Goal: Transaction & Acquisition: Purchase product/service

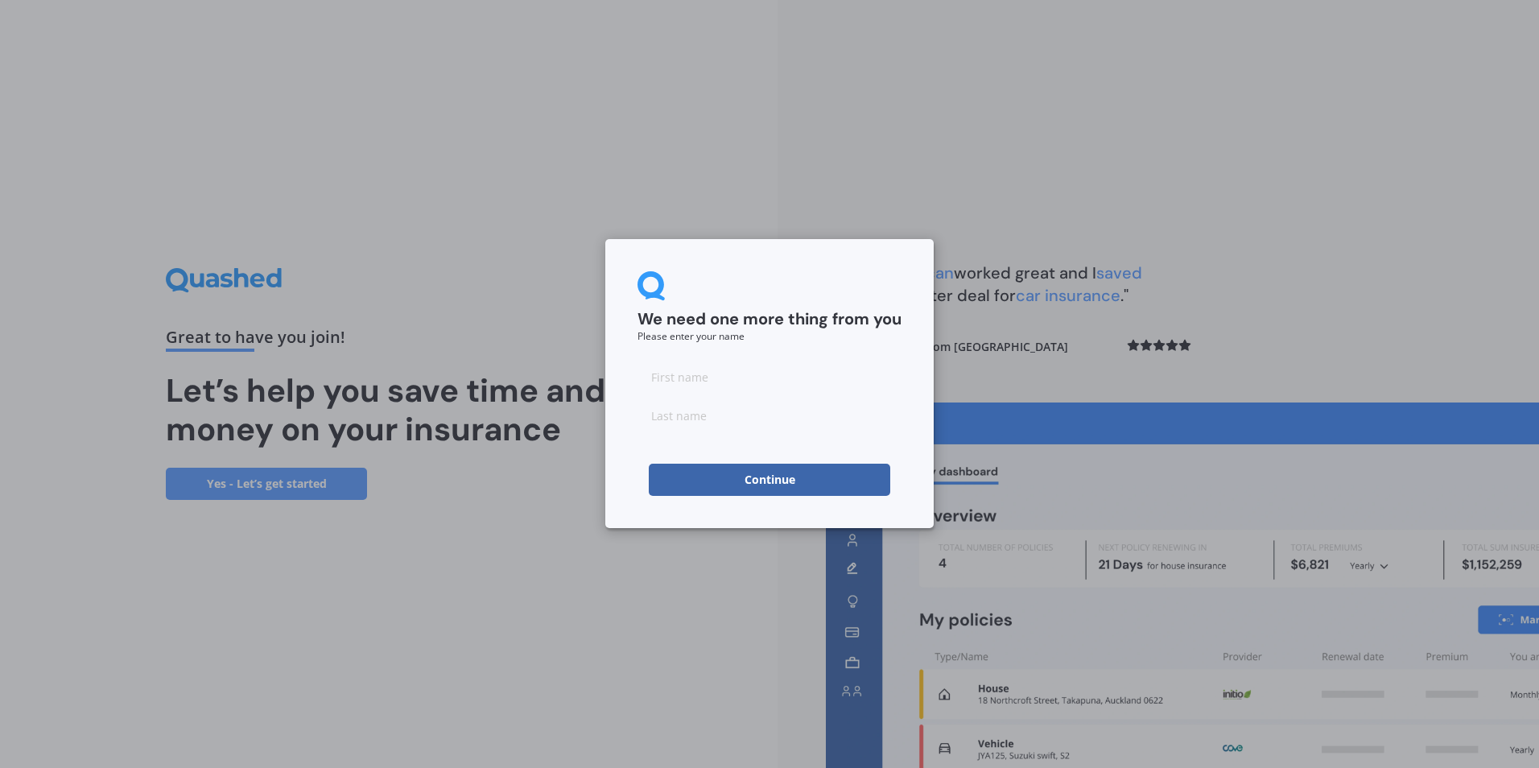
click at [688, 381] on input at bounding box center [769, 377] width 264 height 32
type input "Philippa"
type input "[PERSON_NAME]"
click at [769, 472] on button "Continue" at bounding box center [769, 480] width 241 height 32
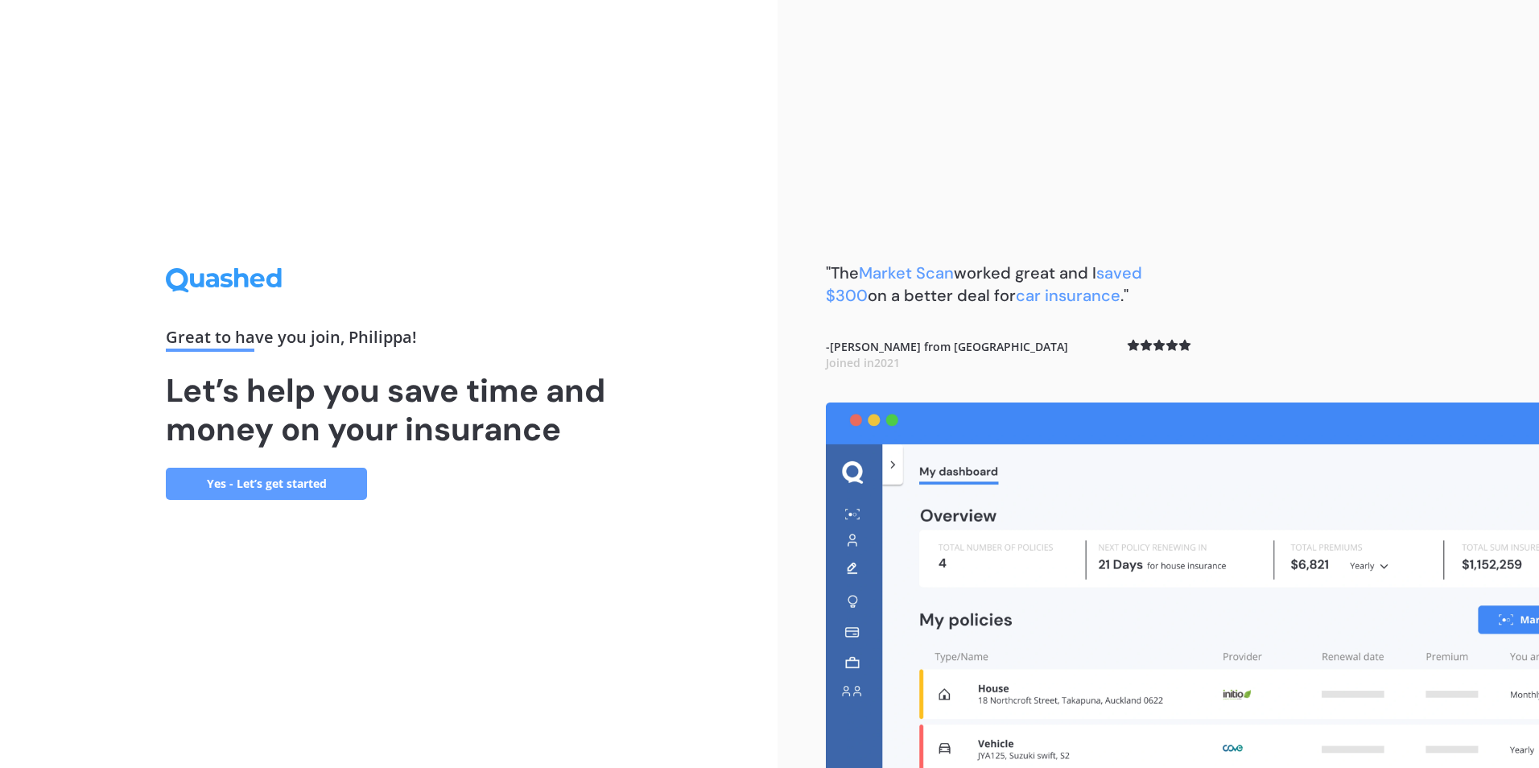
click at [268, 481] on link "Yes - Let’s get started" at bounding box center [266, 484] width 201 height 32
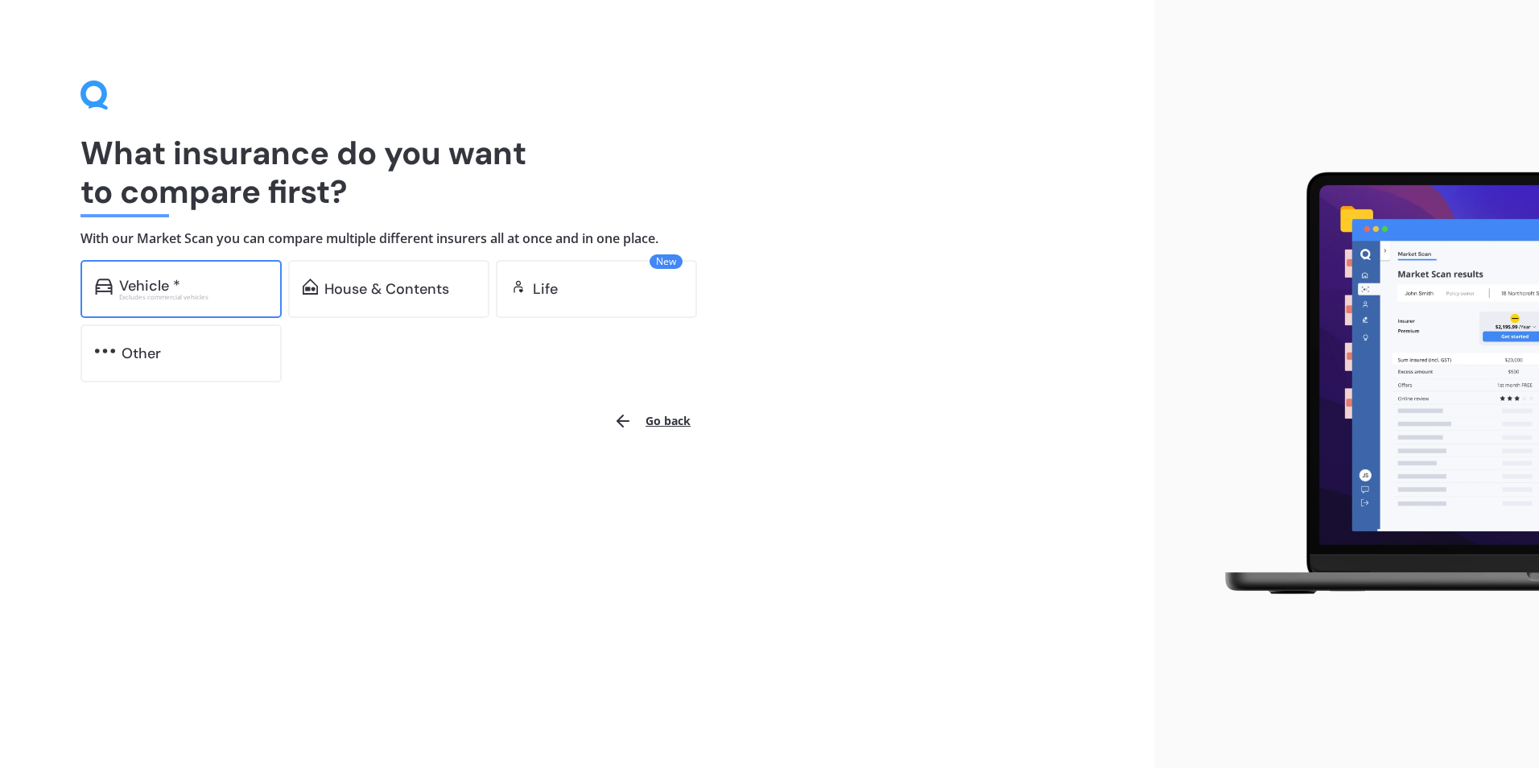
click at [224, 289] on div "Vehicle *" at bounding box center [193, 286] width 148 height 16
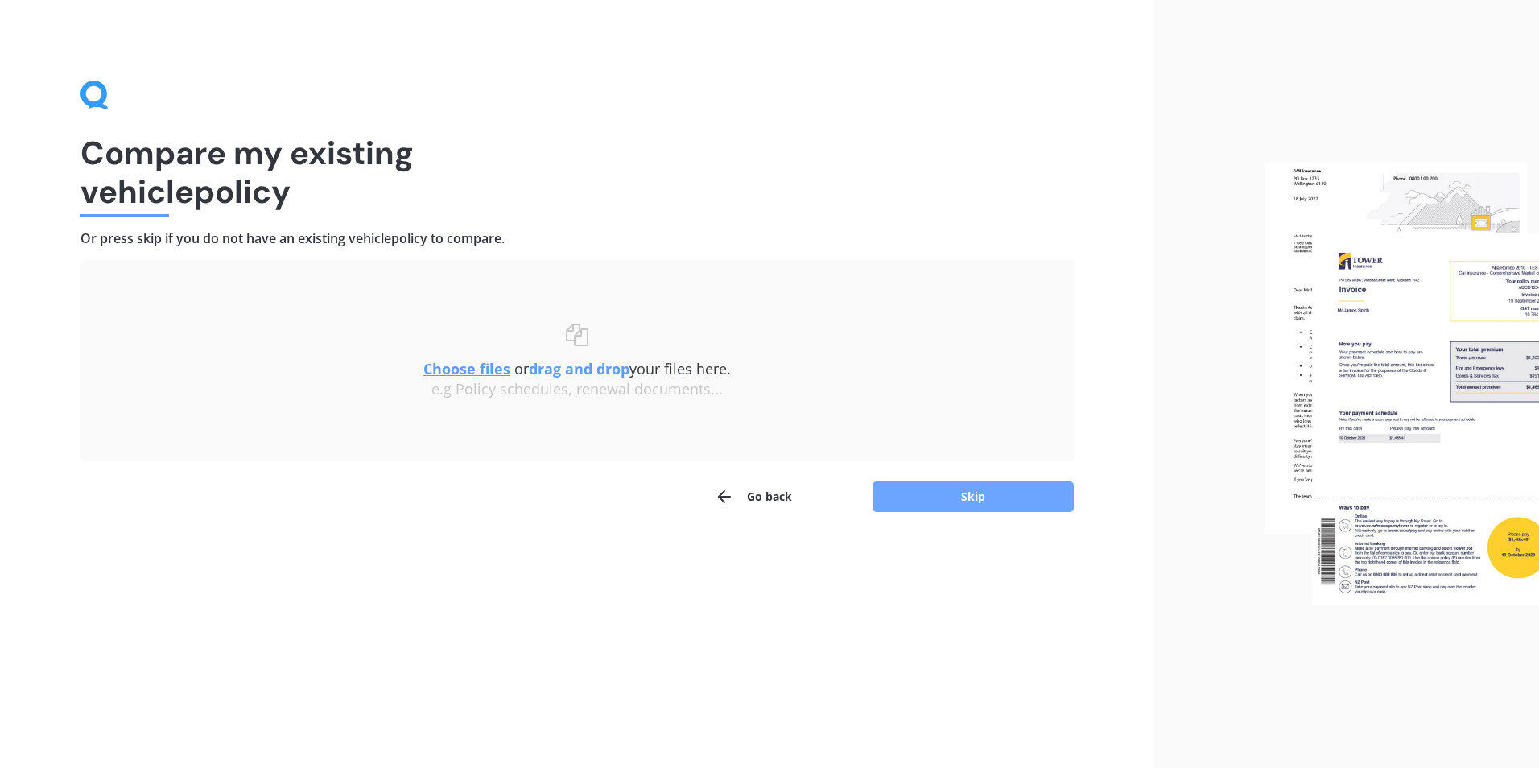
click at [1001, 492] on button "Skip" at bounding box center [973, 496] width 201 height 31
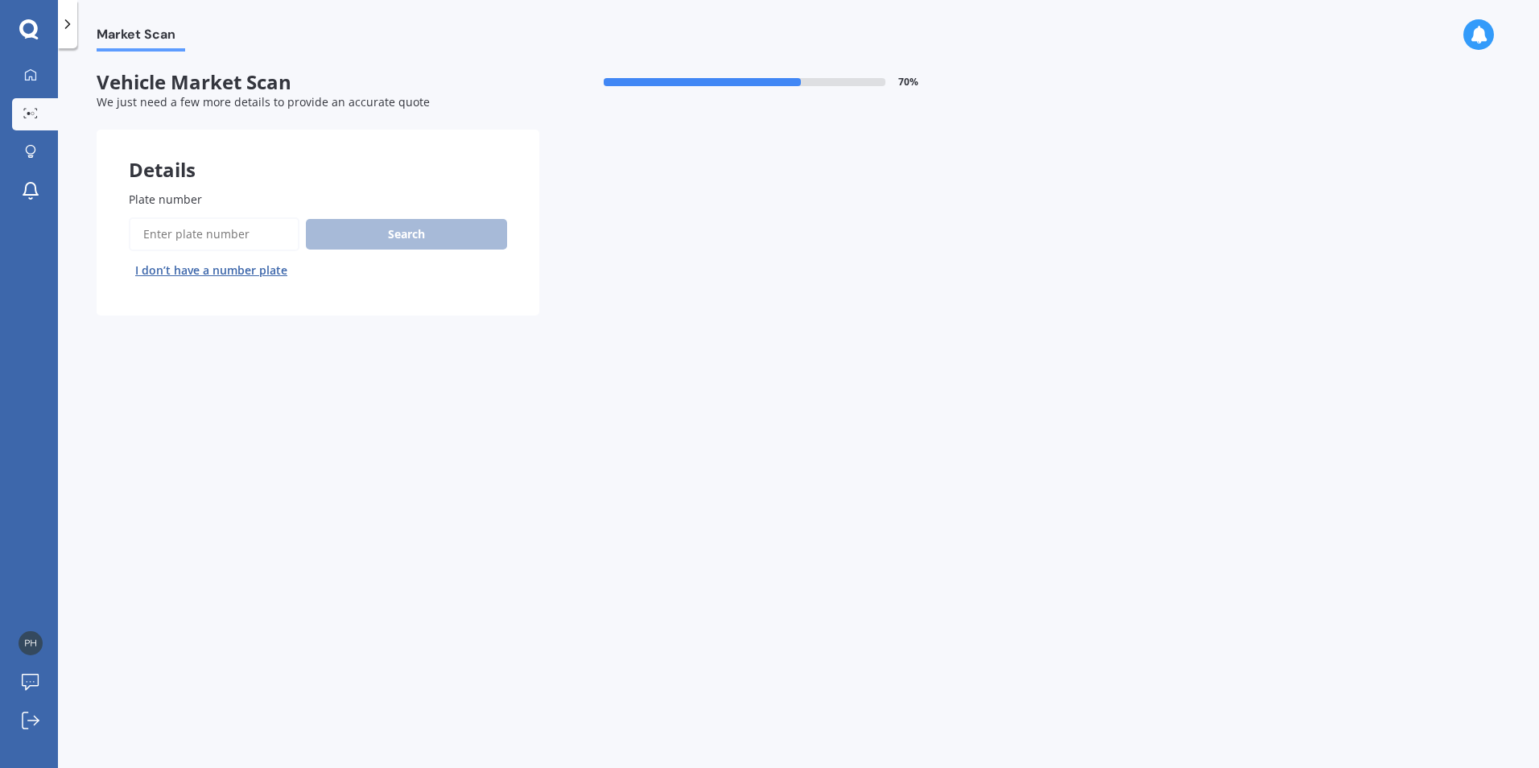
click at [214, 234] on input "Plate number" at bounding box center [214, 234] width 171 height 34
type input "MJL534"
click at [367, 225] on button "Search" at bounding box center [406, 234] width 201 height 31
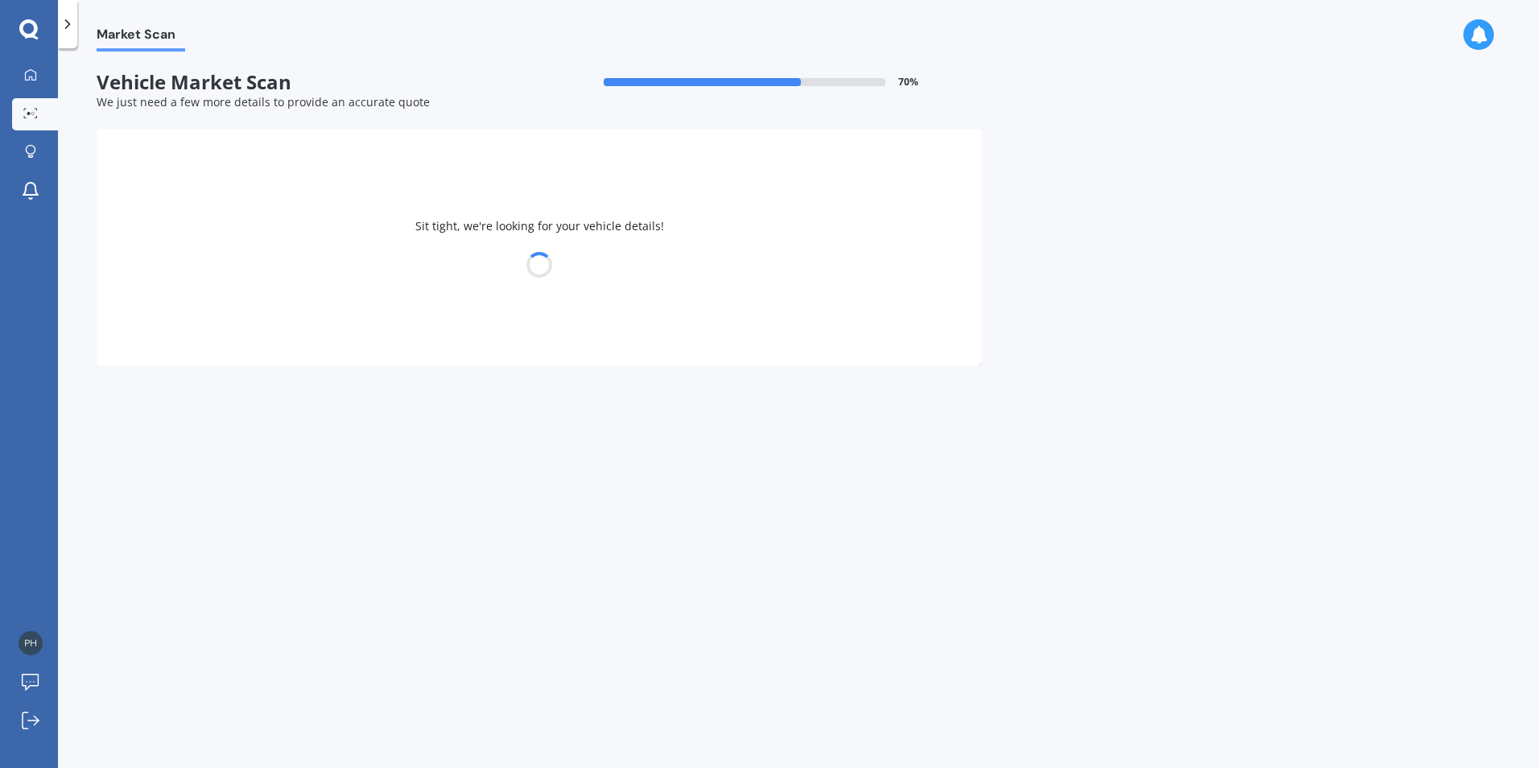
select select "SUZUKI"
select select "ESCUDO"
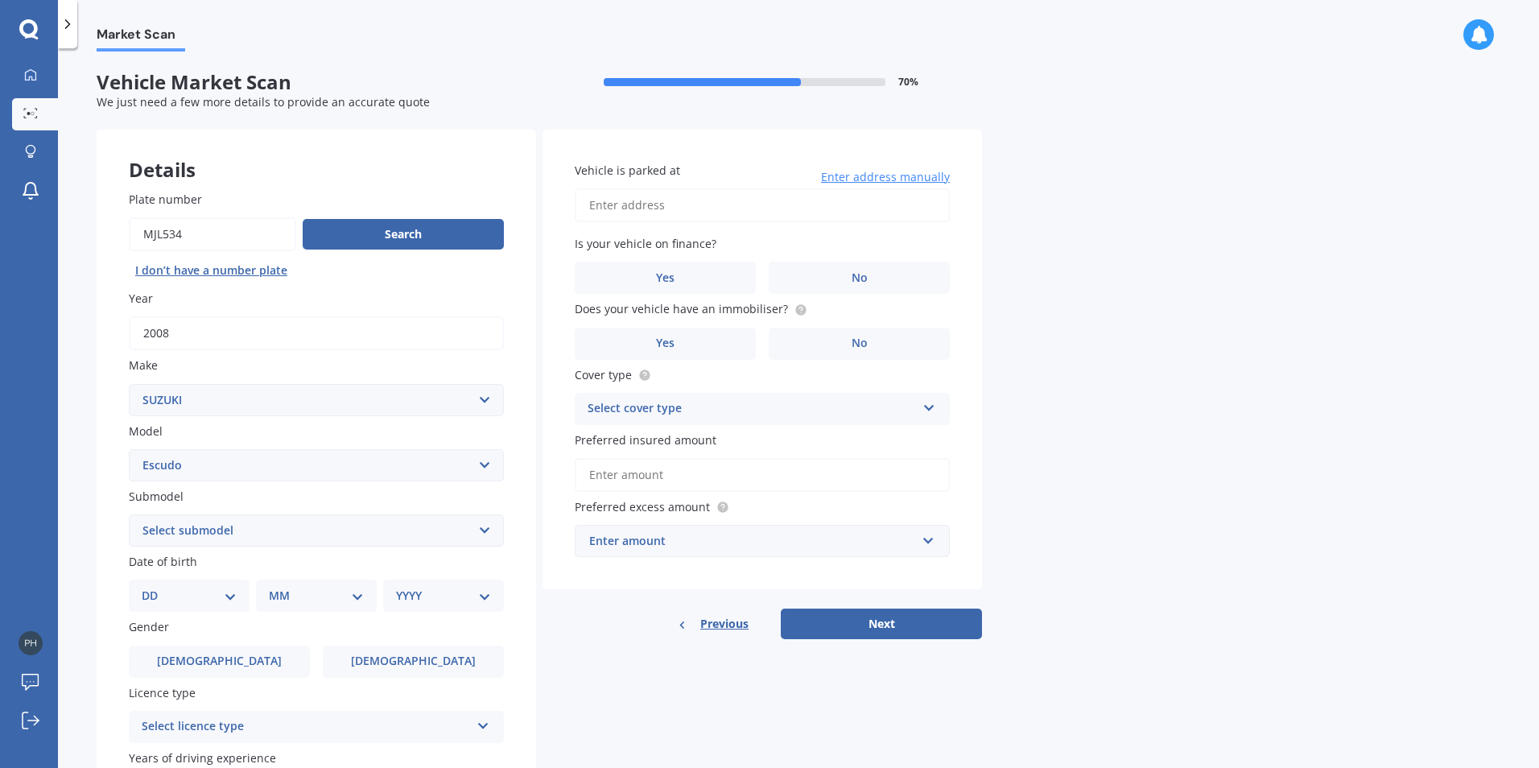
click at [250, 529] on select "Select submodel 4 cyl Diesel V6" at bounding box center [316, 530] width 375 height 32
select select "4 CYL"
click at [129, 514] on select "Select submodel 4 cyl Diesel V6" at bounding box center [316, 530] width 375 height 32
click at [201, 595] on select "DD 01 02 03 04 05 06 07 08 09 10 11 12 13 14 15 16 17 18 19 20 21 22 23 24 25 2…" at bounding box center [189, 596] width 95 height 18
select select "16"
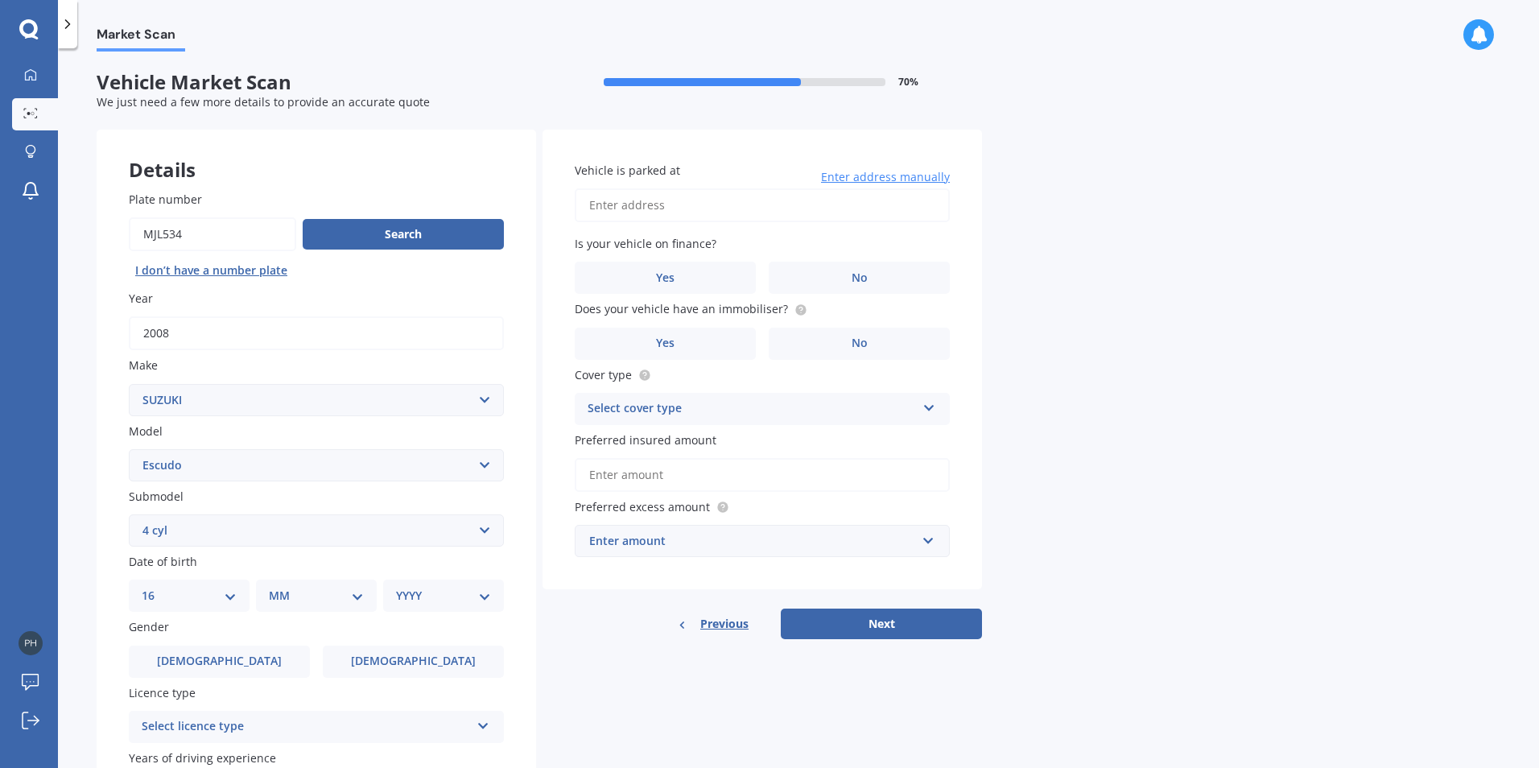
click at [155, 587] on select "DD 01 02 03 04 05 06 07 08 09 10 11 12 13 14 15 16 17 18 19 20 21 22 23 24 25 2…" at bounding box center [189, 596] width 95 height 18
click at [336, 596] on select "MM 01 02 03 04 05 06 07 08 09 10 11 12" at bounding box center [319, 596] width 89 height 18
select select "05"
click at [275, 587] on select "MM 01 02 03 04 05 06 07 08 09 10 11 12" at bounding box center [319, 596] width 89 height 18
click at [472, 600] on select "YYYY 2025 2024 2023 2022 2021 2020 2019 2018 2017 2016 2015 2014 2013 2012 2011…" at bounding box center [440, 596] width 89 height 18
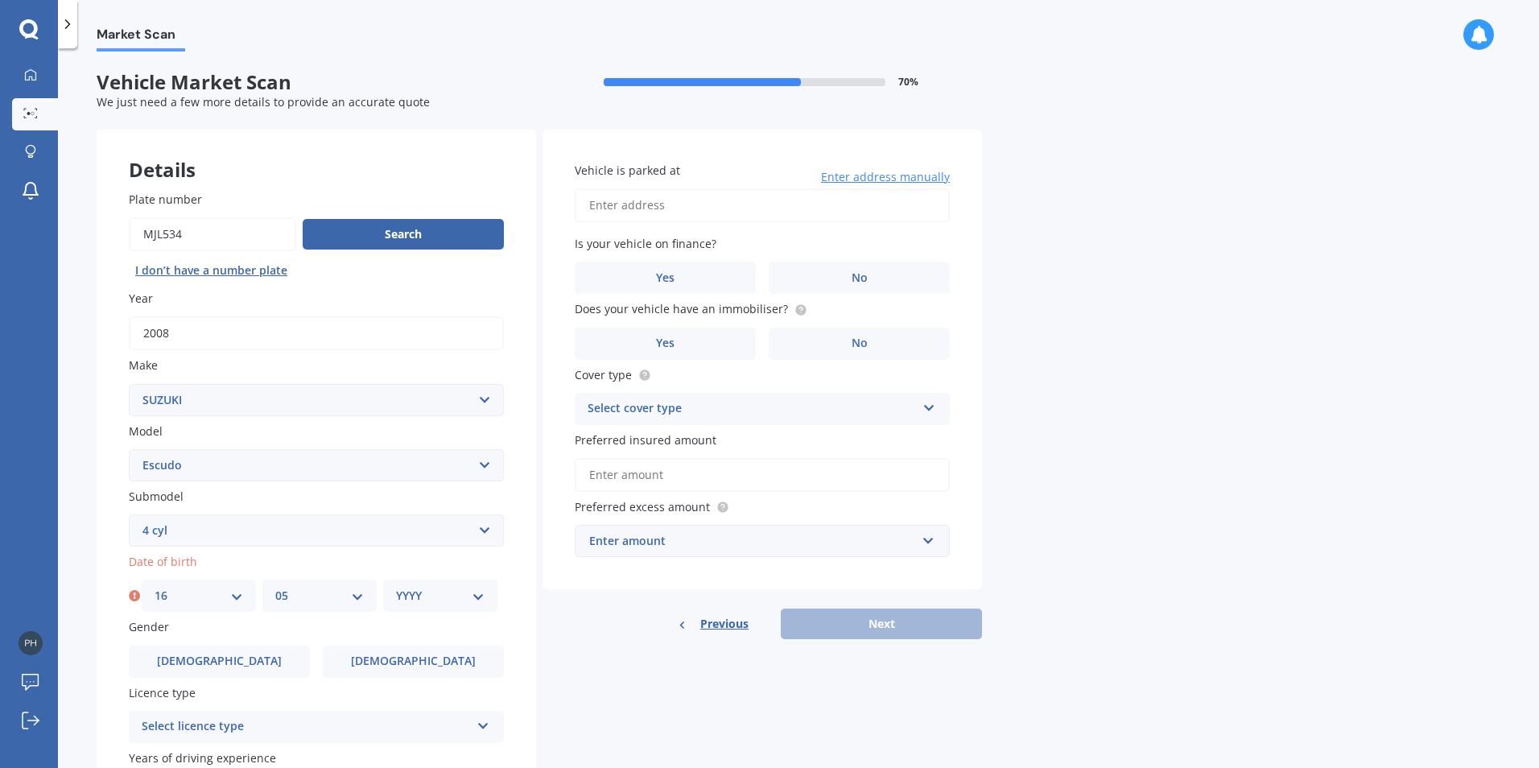
select select "1990"
click at [396, 587] on select "YYYY 2025 2024 2023 2022 2021 2020 2019 2018 2017 2016 2015 2014 2013 2012 2011…" at bounding box center [440, 596] width 89 height 18
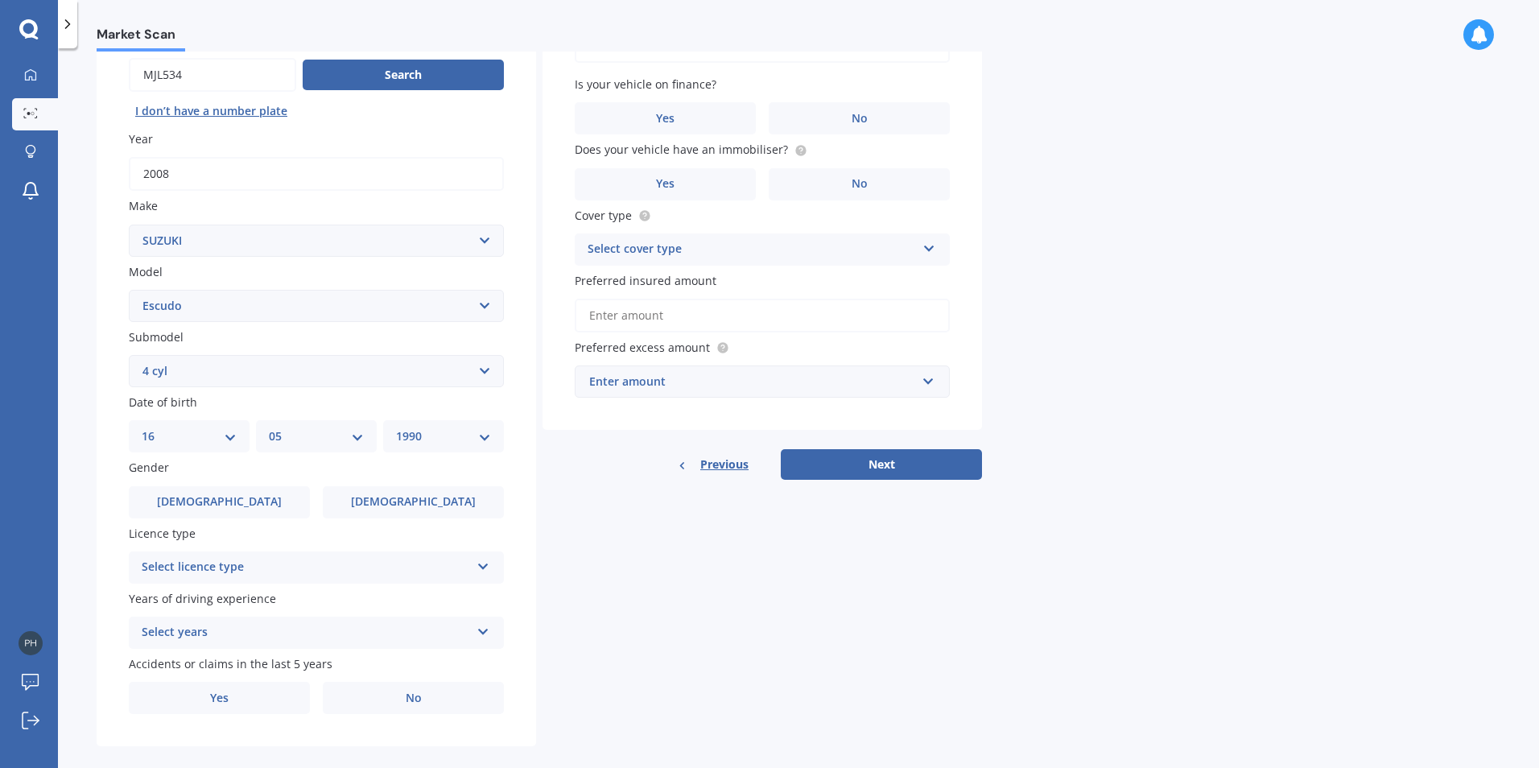
scroll to position [161, 0]
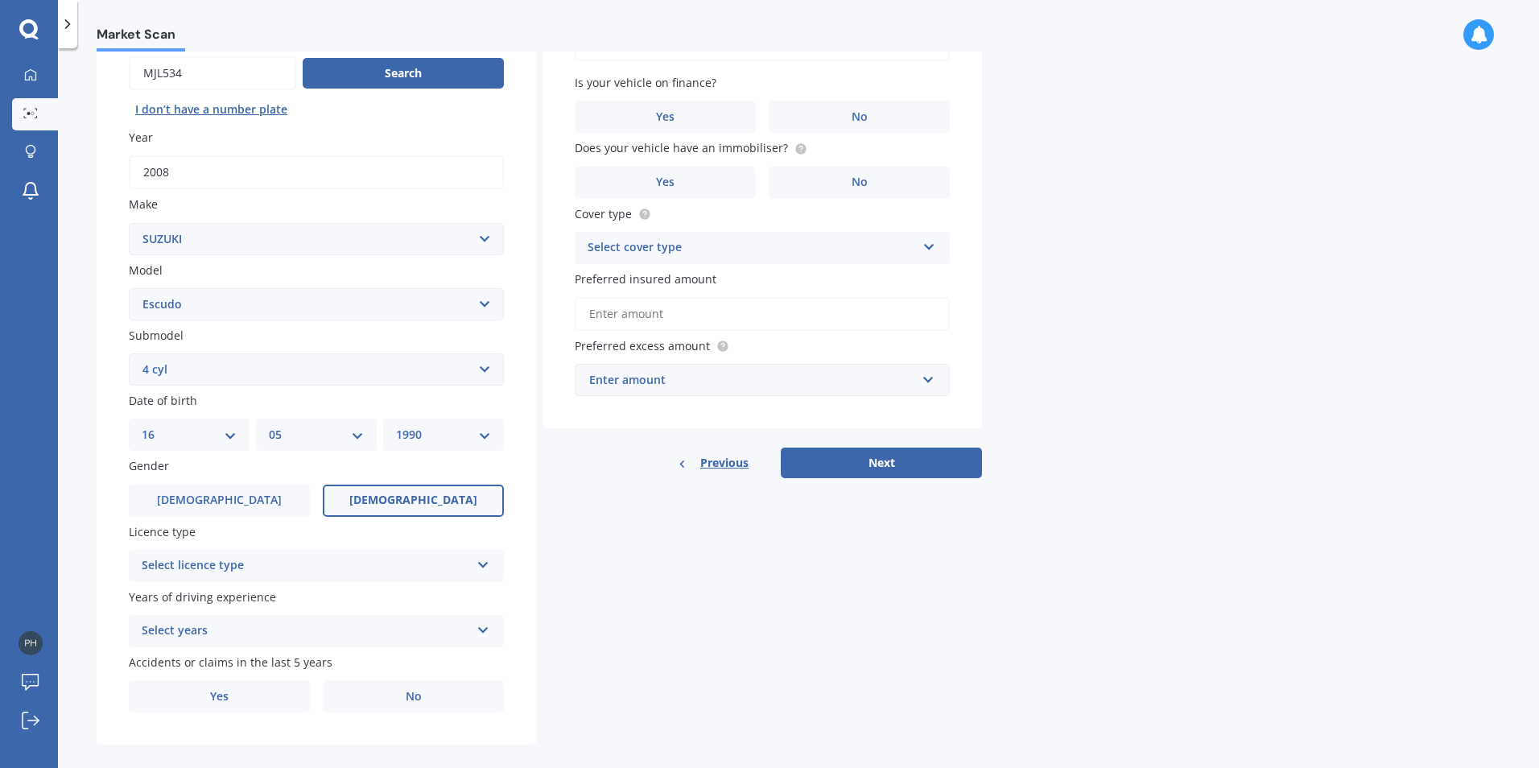
click at [392, 486] on label "Female" at bounding box center [413, 501] width 181 height 32
click at [0, 0] on input "Female" at bounding box center [0, 0] width 0 height 0
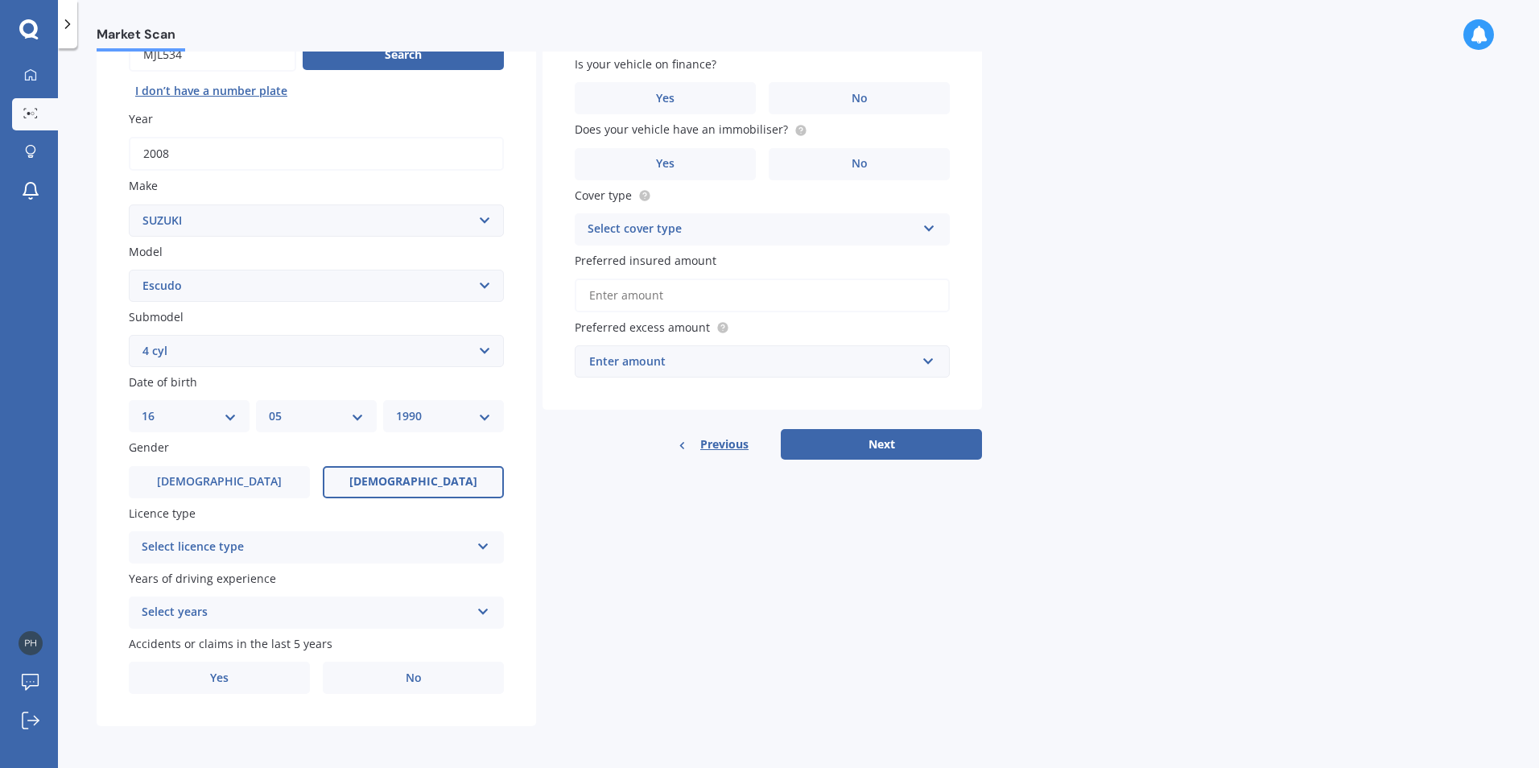
click at [476, 543] on icon at bounding box center [483, 543] width 14 height 11
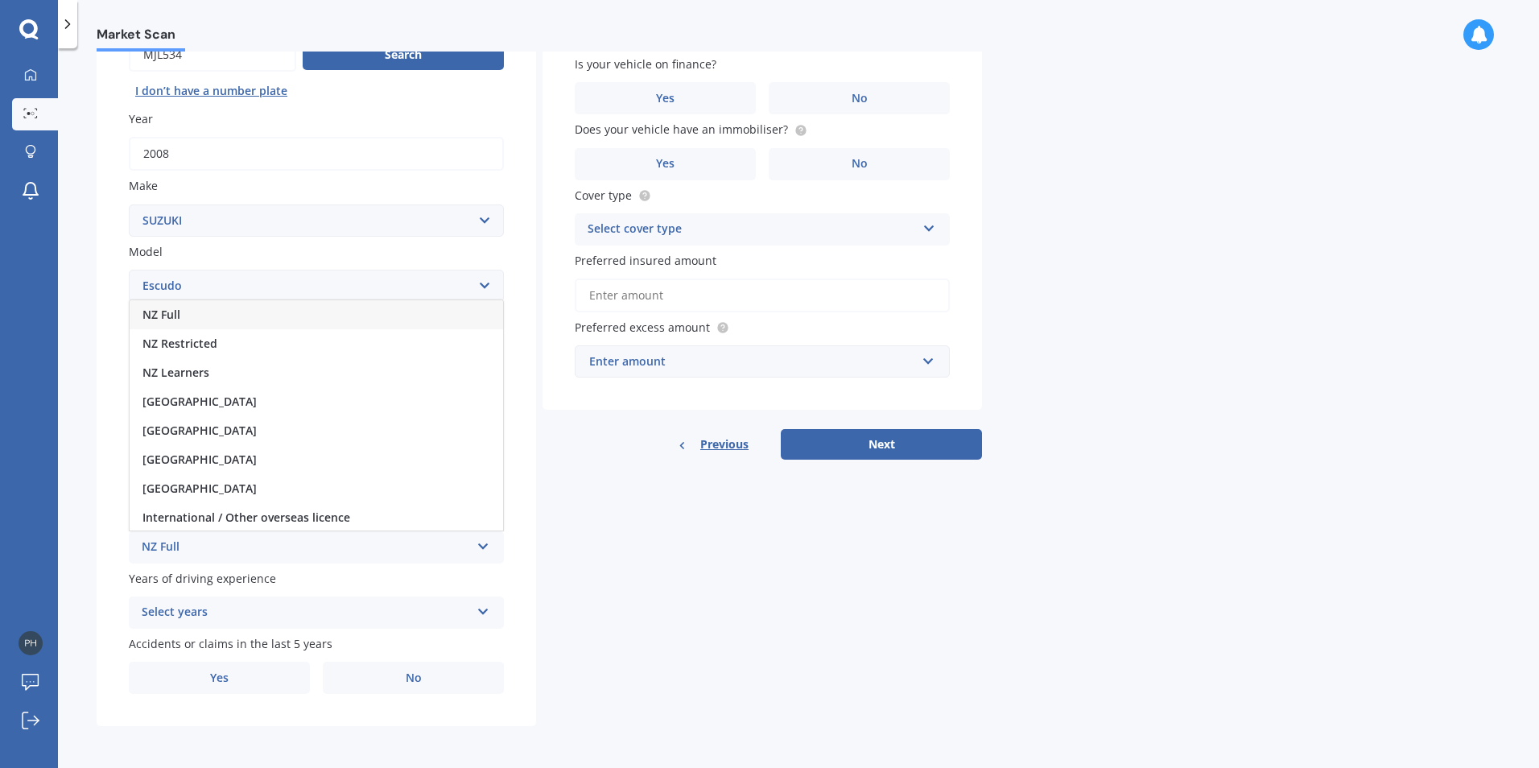
click at [203, 313] on div "NZ Full" at bounding box center [316, 314] width 373 height 29
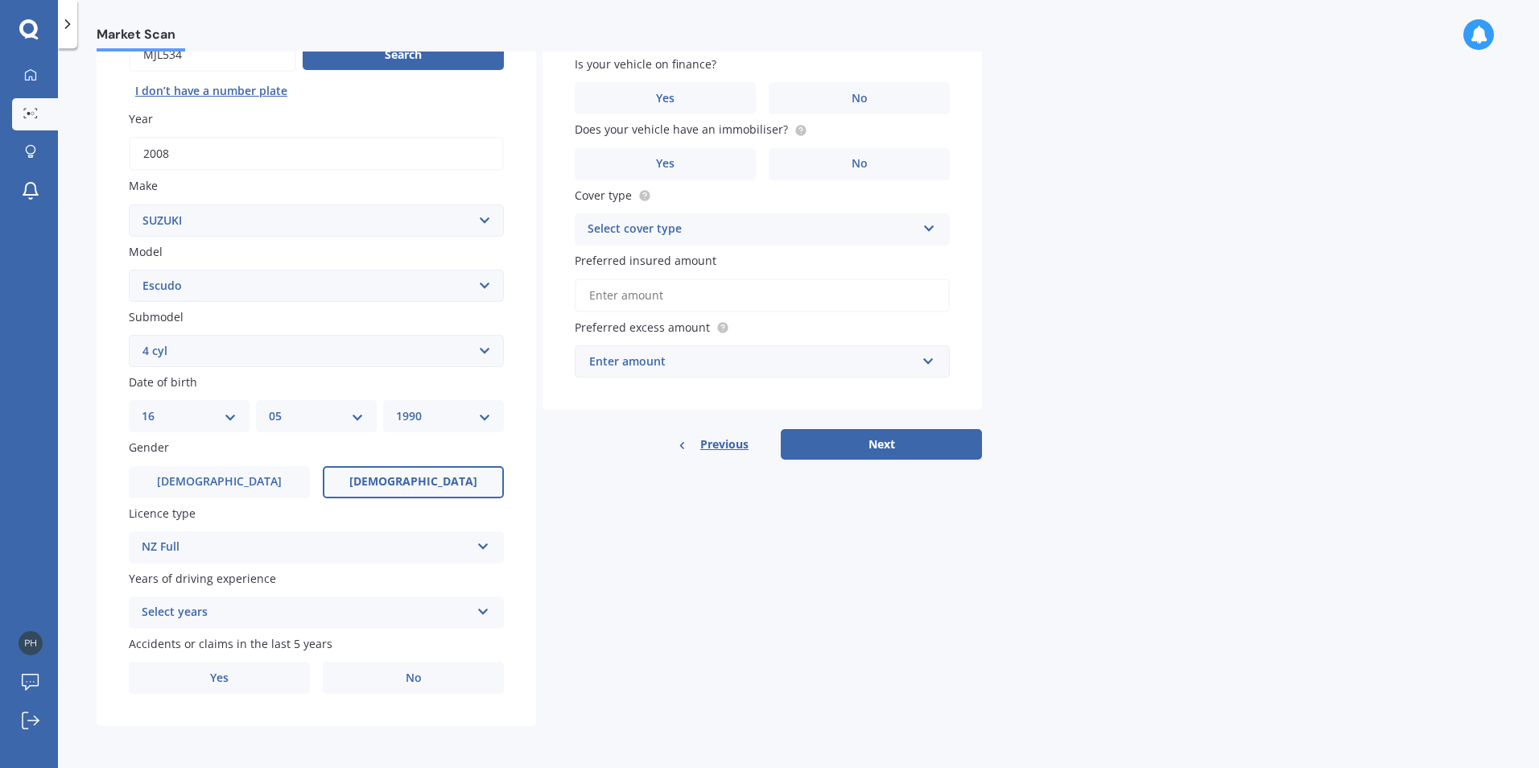
click at [477, 612] on icon at bounding box center [483, 608] width 14 height 11
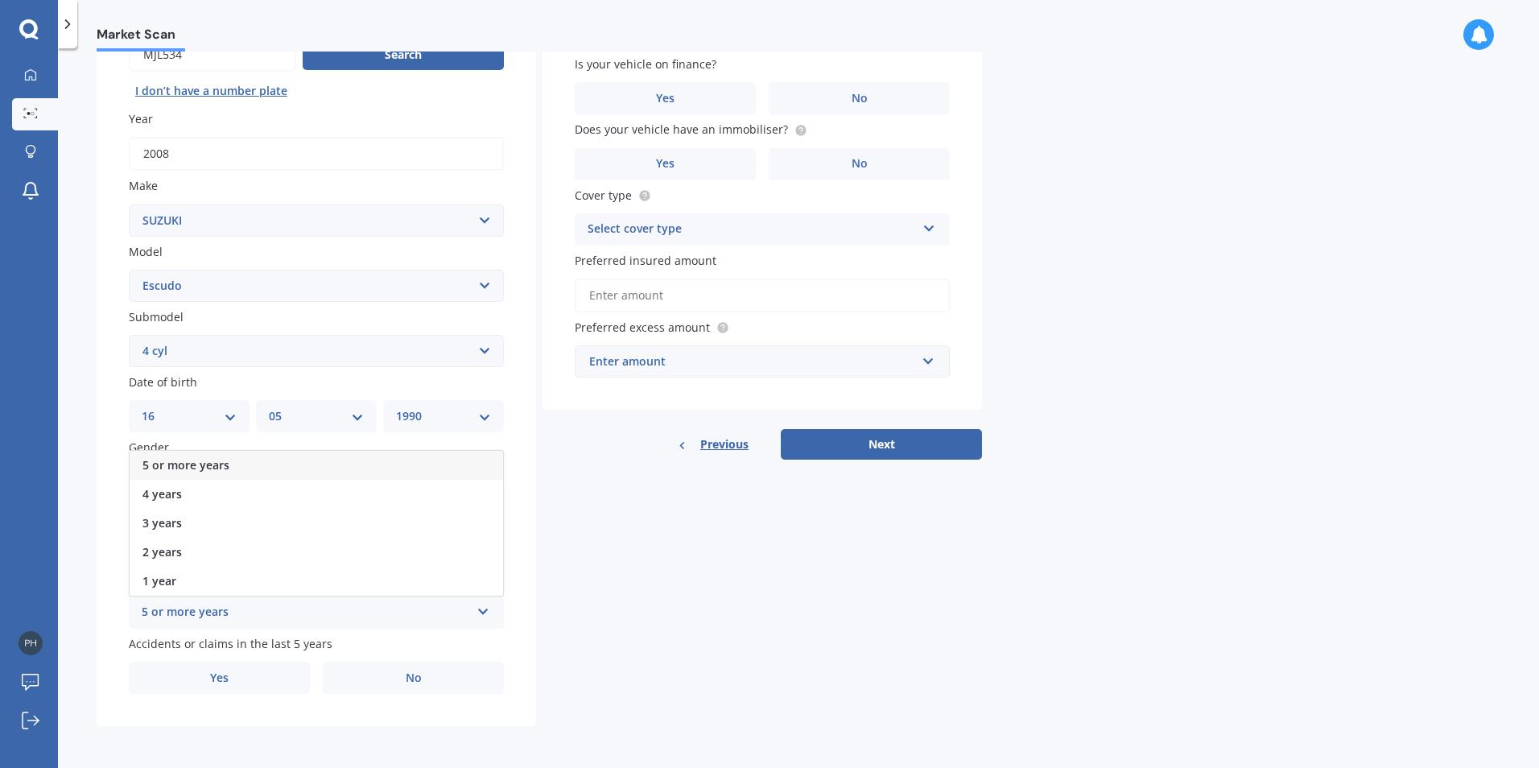
click at [295, 462] on div "5 or more years" at bounding box center [316, 465] width 373 height 29
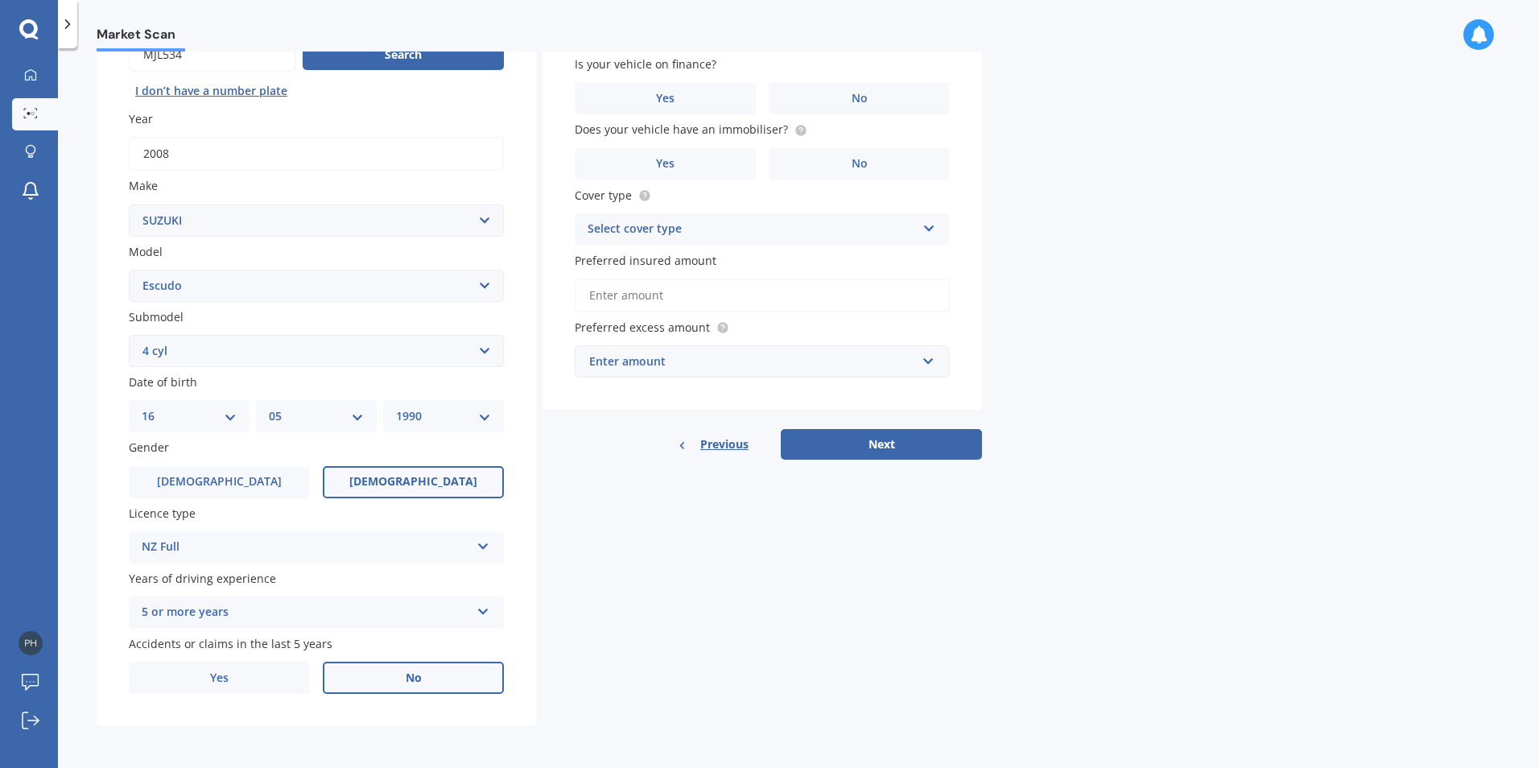
click at [431, 678] on label "No" at bounding box center [413, 678] width 181 height 32
click at [0, 0] on input "No" at bounding box center [0, 0] width 0 height 0
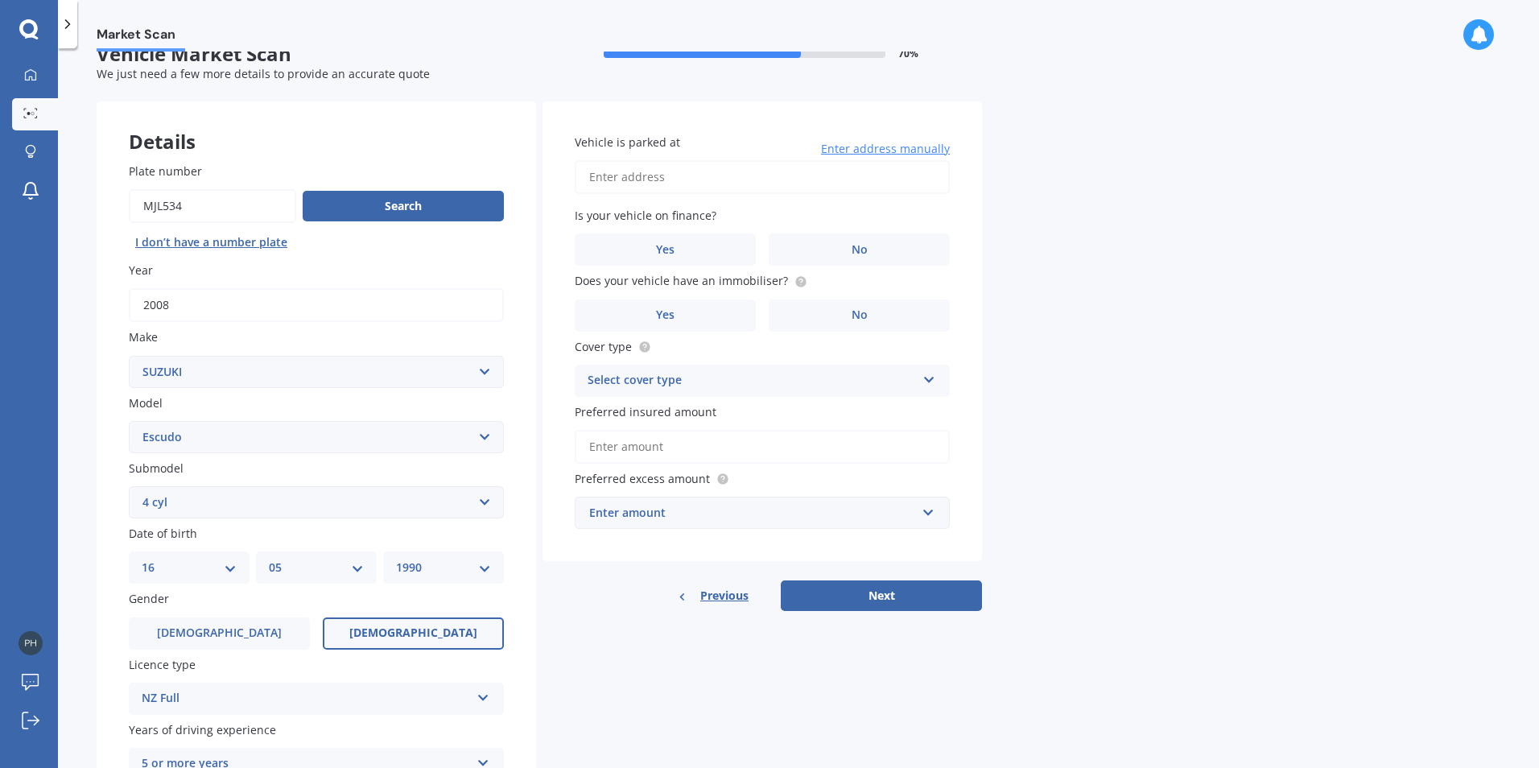
scroll to position [0, 0]
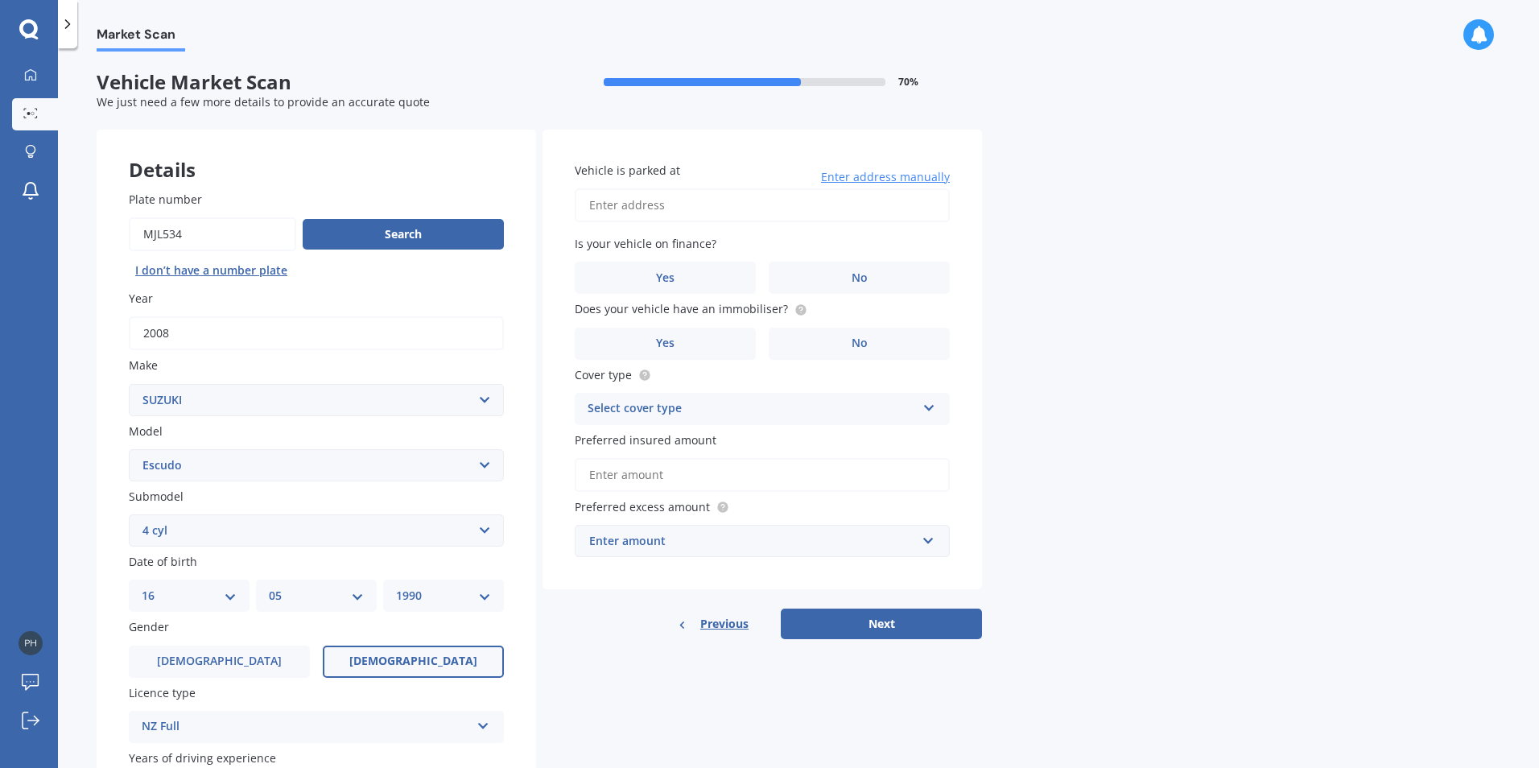
click at [631, 199] on input "Vehicle is parked at" at bounding box center [762, 205] width 375 height 34
type input "30 Oliver Street, Point Chevalier"
click at [883, 269] on label "No" at bounding box center [859, 278] width 181 height 32
click at [0, 0] on input "No" at bounding box center [0, 0] width 0 height 0
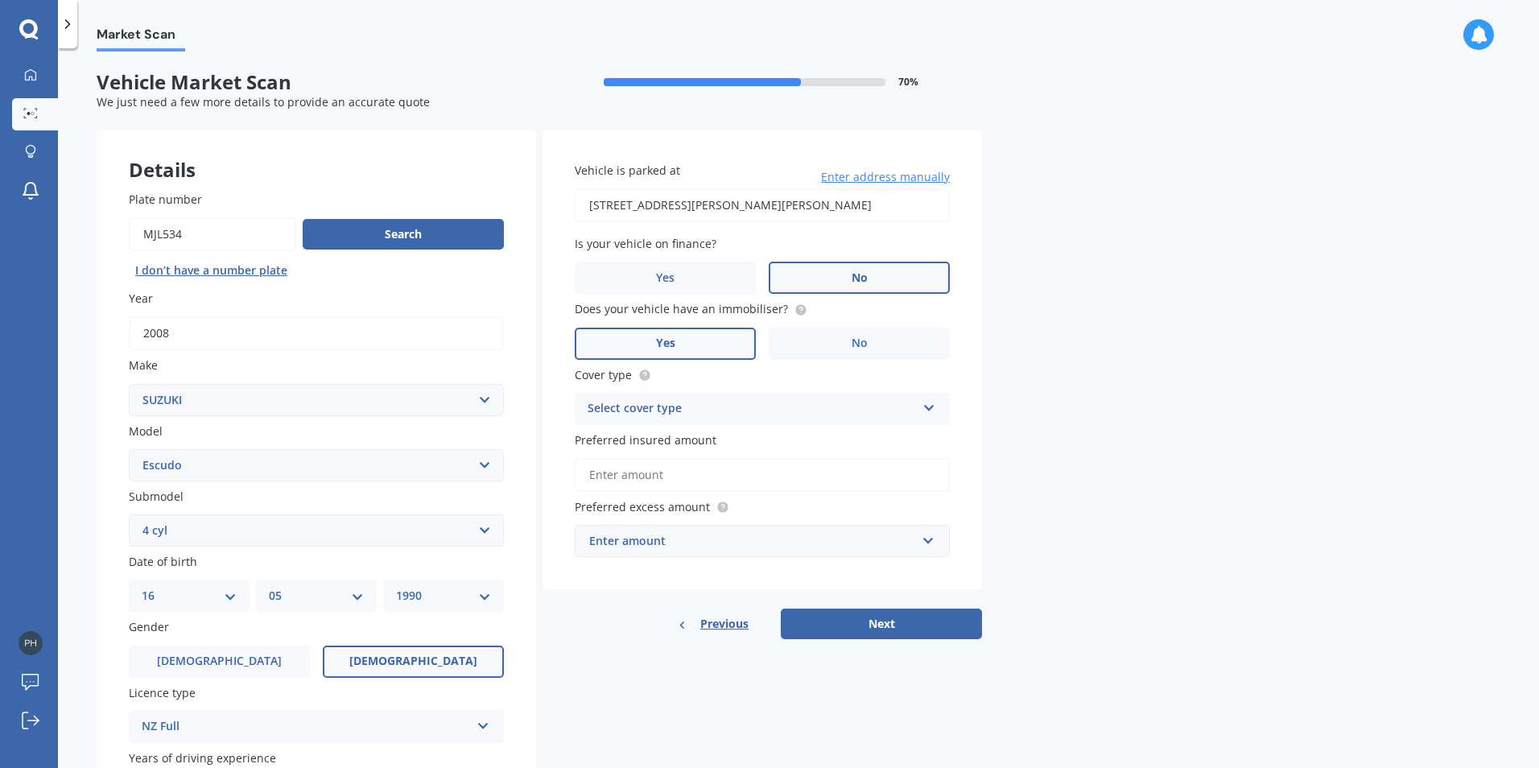
click at [729, 342] on label "Yes" at bounding box center [665, 344] width 181 height 32
click at [0, 0] on input "Yes" at bounding box center [0, 0] width 0 height 0
click at [916, 409] on div "Select cover type Comprehensive Third Party, Fire & Theft Third Party" at bounding box center [762, 409] width 375 height 32
click at [827, 436] on div "Comprehensive" at bounding box center [762, 440] width 373 height 29
click at [810, 466] on input "Preferred insured amount" at bounding box center [762, 475] width 375 height 34
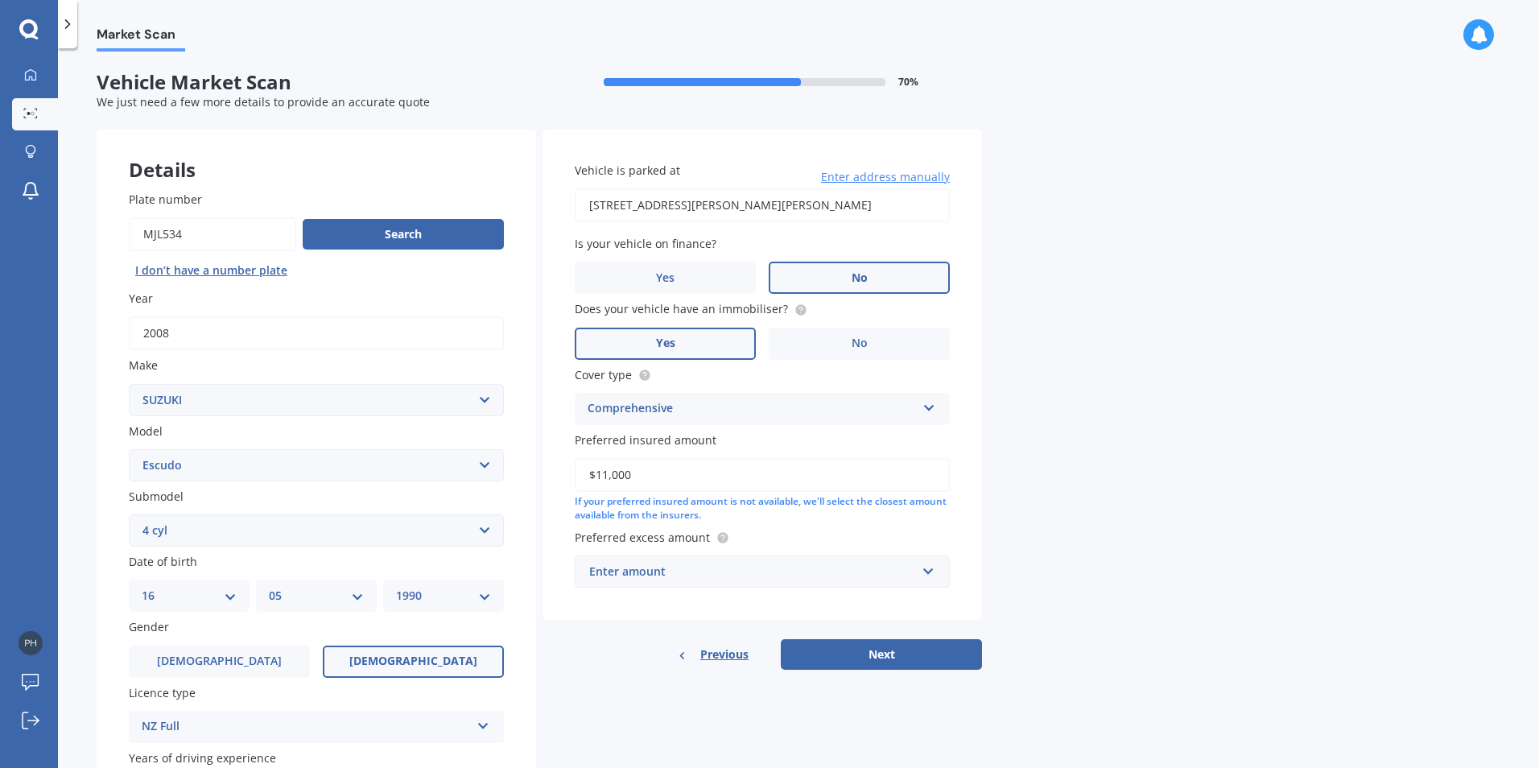
type input "$11,000"
click at [1148, 472] on div "Market Scan Vehicle Market Scan 70 % We just need a few more details to provide…" at bounding box center [798, 412] width 1481 height 720
click at [910, 568] on div "Enter amount" at bounding box center [752, 572] width 327 height 18
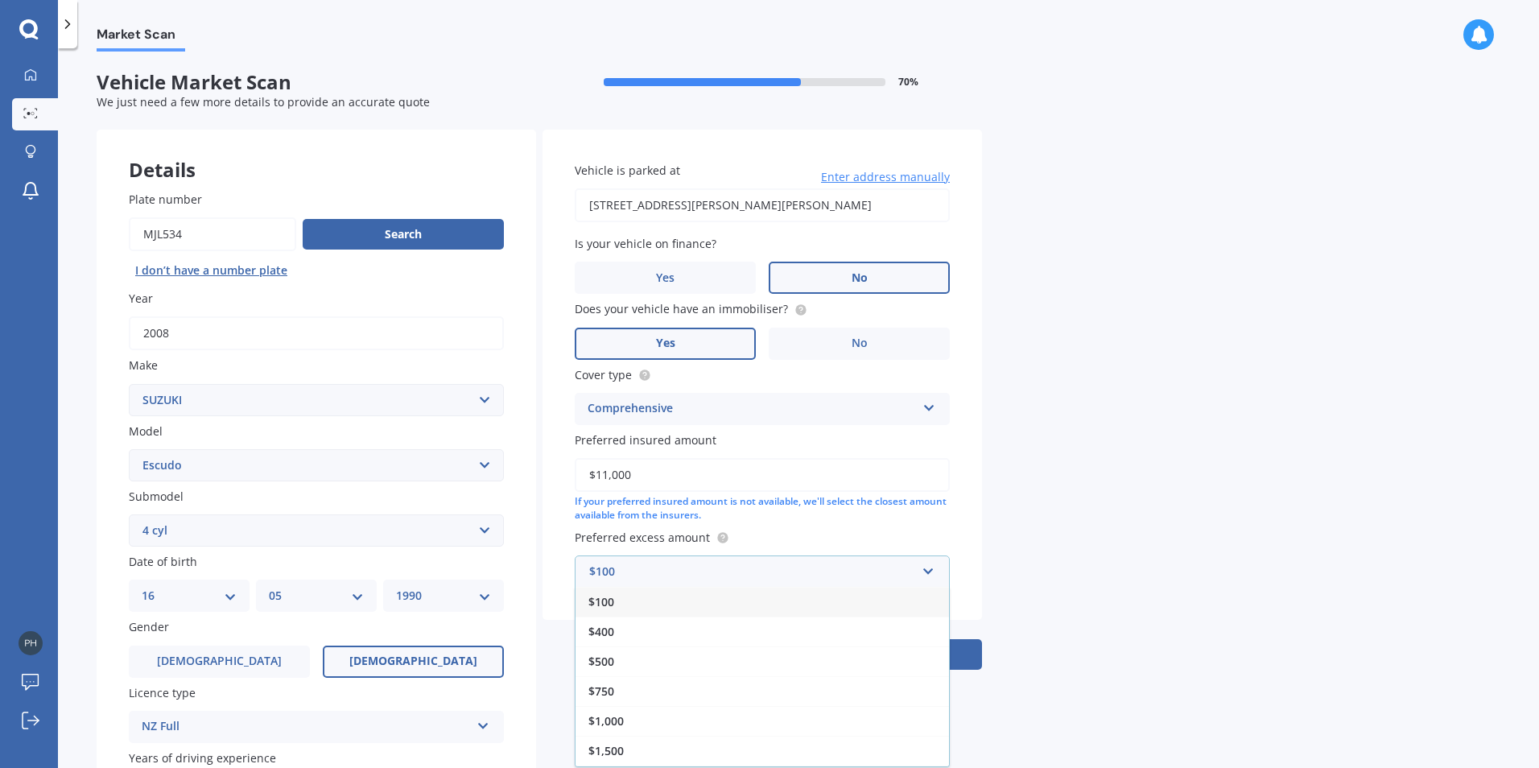
click at [613, 594] on span "$100" at bounding box center [601, 601] width 26 height 15
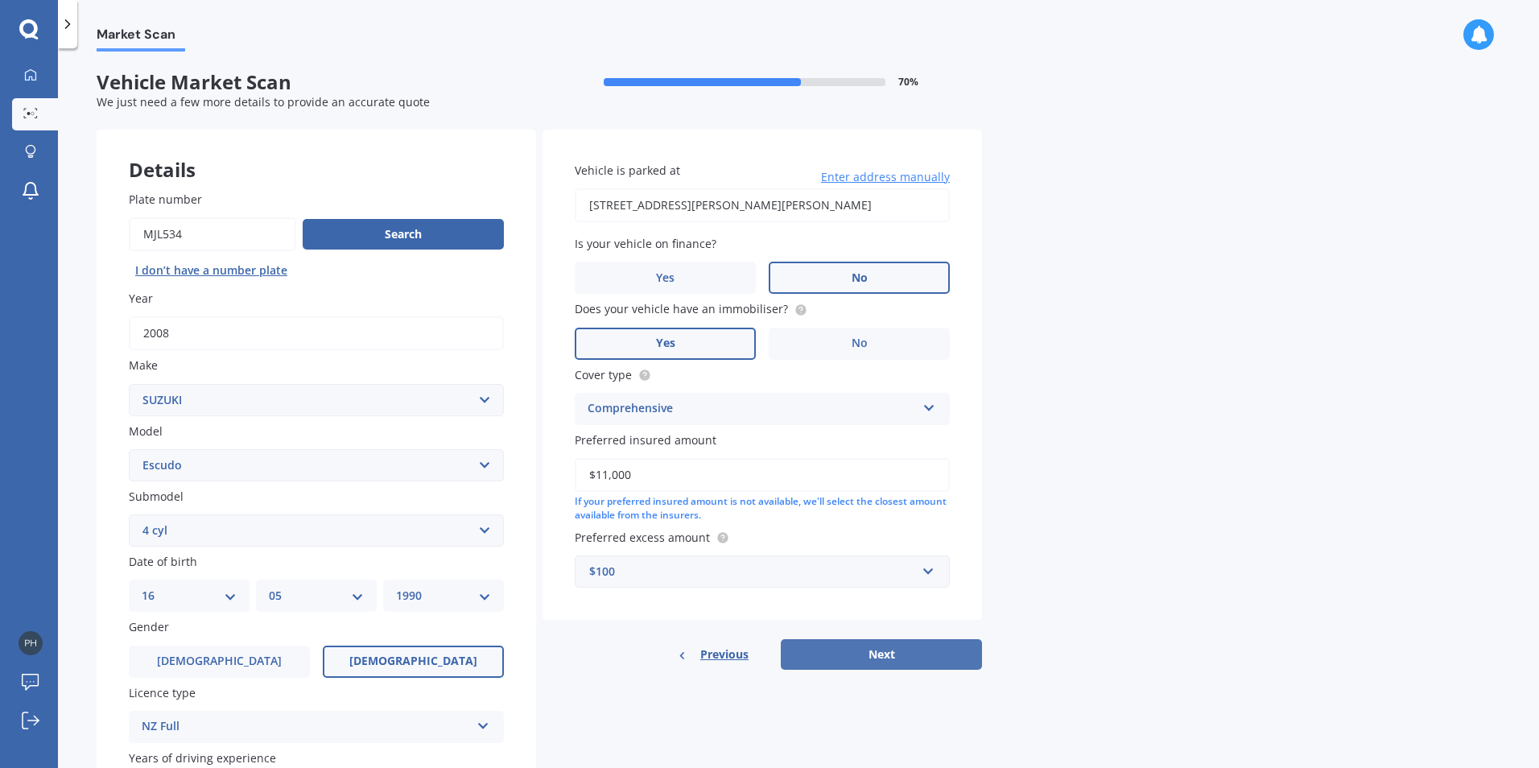
click at [913, 642] on button "Next" at bounding box center [881, 654] width 201 height 31
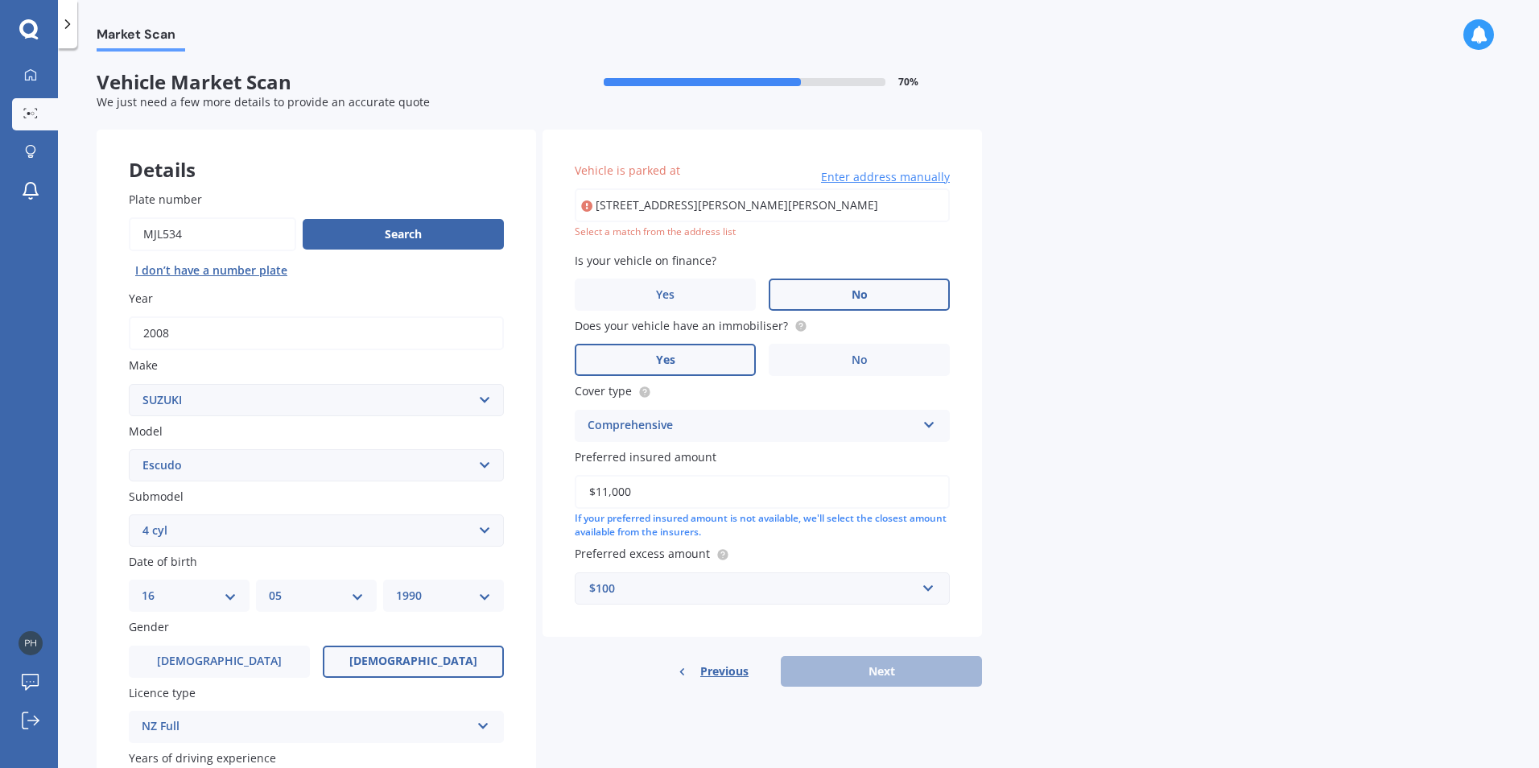
click at [803, 210] on input "30 Oliver Street, Point Chevalier" at bounding box center [762, 205] width 375 height 34
click at [806, 209] on input "30 Oliver Street, Point Chevalier" at bounding box center [762, 205] width 375 height 34
type input "30 Oliver Street, Point Chevalier, Auckland 1022"
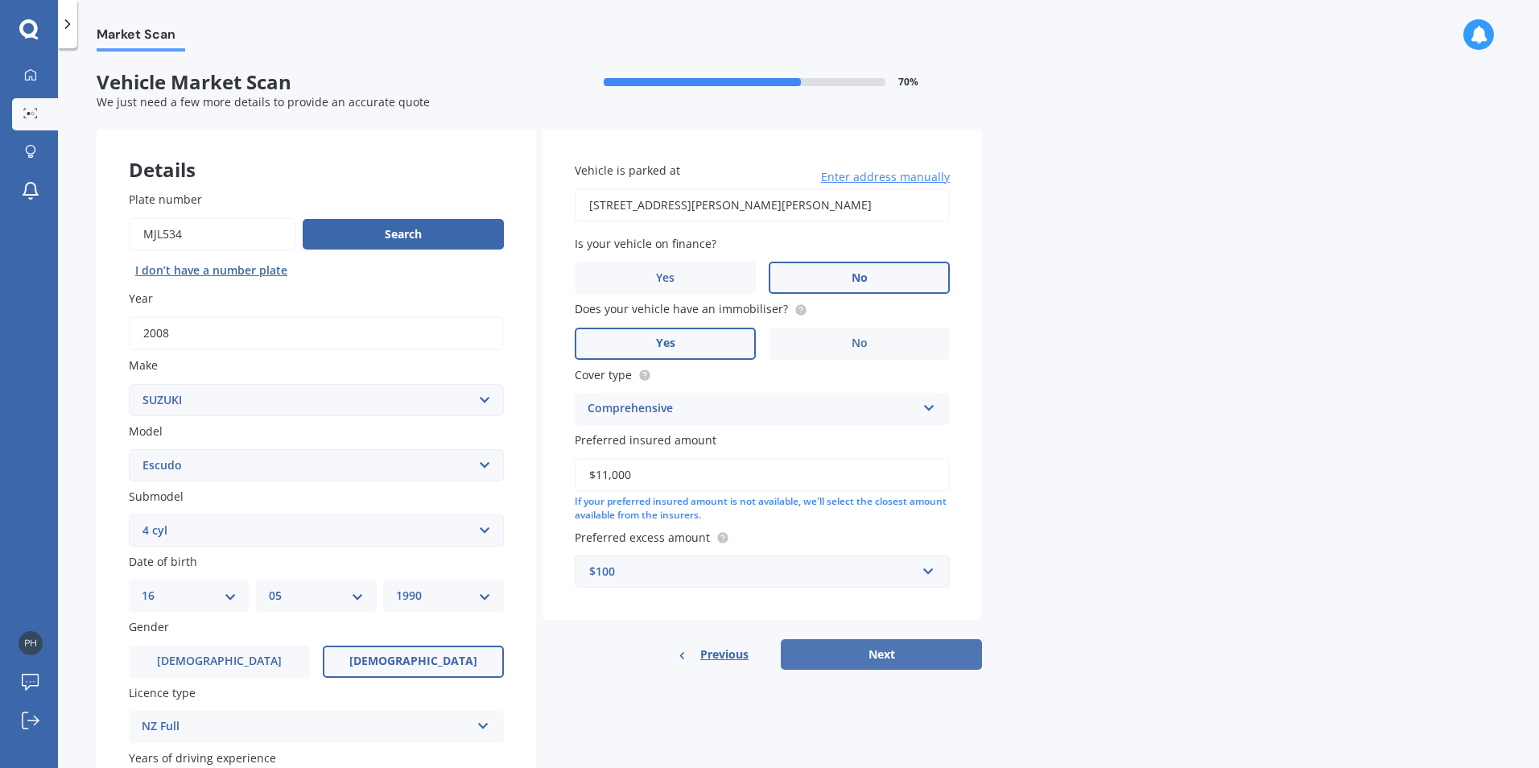
click at [891, 652] on button "Next" at bounding box center [881, 654] width 201 height 31
select select "16"
select select "05"
select select "1990"
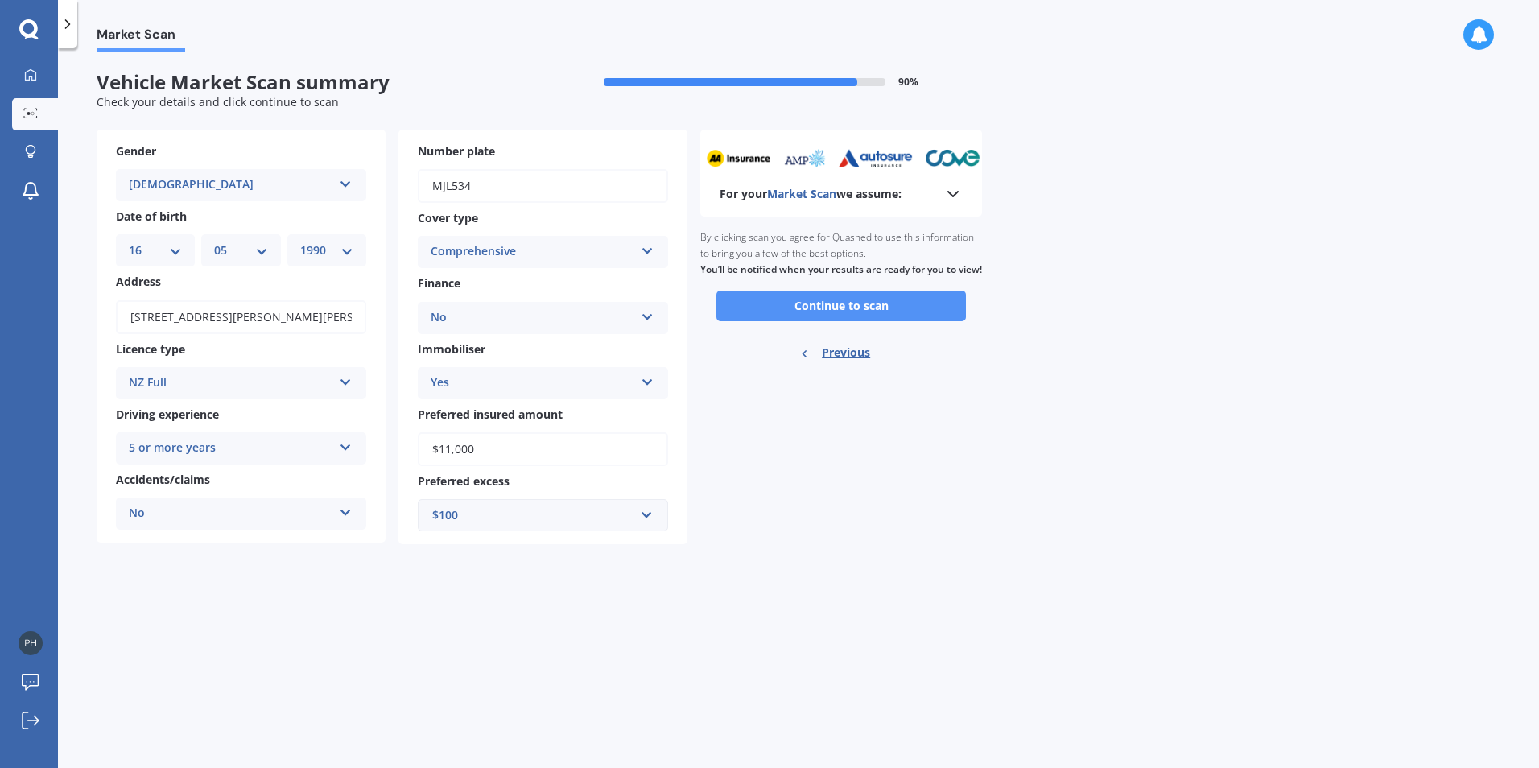
click at [889, 311] on button "Continue to scan" at bounding box center [841, 306] width 250 height 31
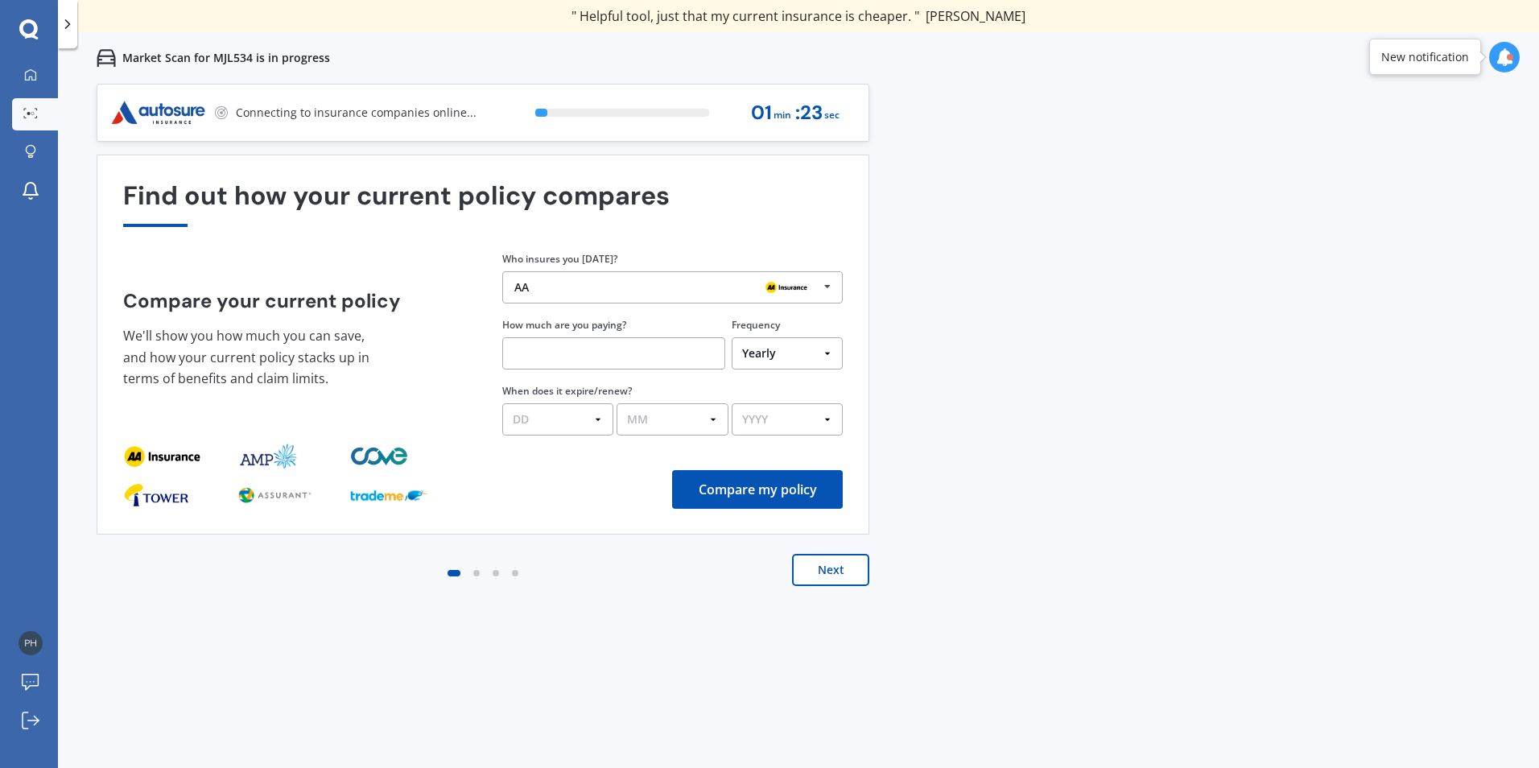
click at [679, 353] on input "text" at bounding box center [613, 353] width 223 height 32
type input "$1,100.00"
click at [591, 418] on select "DD 01 02 03 04 05 06 07 08 09 10 11 12 13 14 15 16 17 18 19 20 21 22 23 24 25 2…" at bounding box center [557, 419] width 111 height 32
select select "14"
click at [502, 403] on select "DD 01 02 03 04 05 06 07 08 09 10 11 12 13 14 15 16 17 18 19 20 21 22 23 24 25 2…" at bounding box center [557, 419] width 111 height 32
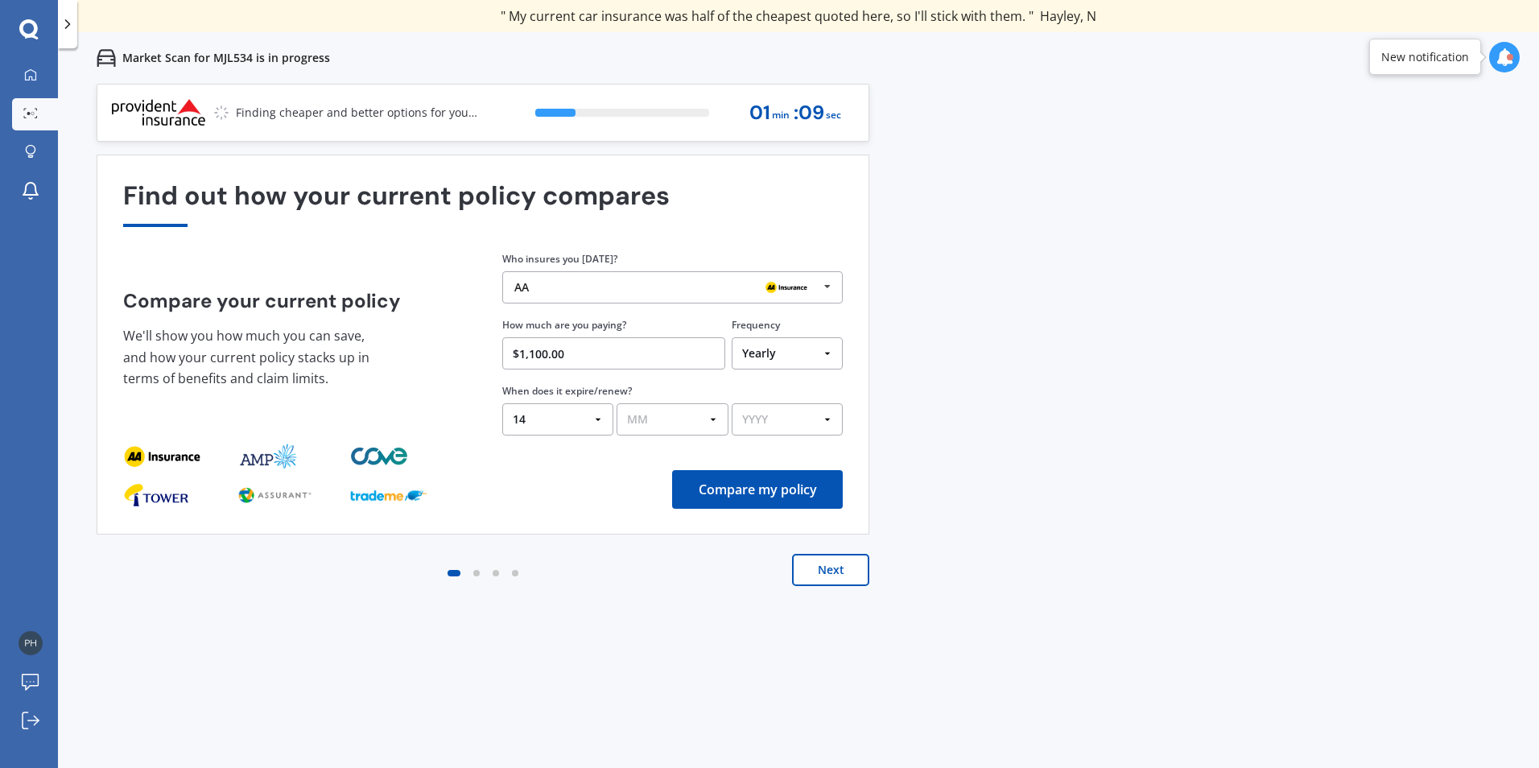
click at [711, 419] on select "MM 01 02 03 04 05 06 07 08 09 10 11 12" at bounding box center [672, 419] width 111 height 32
select select "12"
click at [617, 403] on select "MM 01 02 03 04 05 06 07 08 09 10 11 12" at bounding box center [672, 419] width 111 height 32
click at [827, 421] on select "YYYY 2026 2025 2024" at bounding box center [787, 419] width 111 height 32
select select "2025"
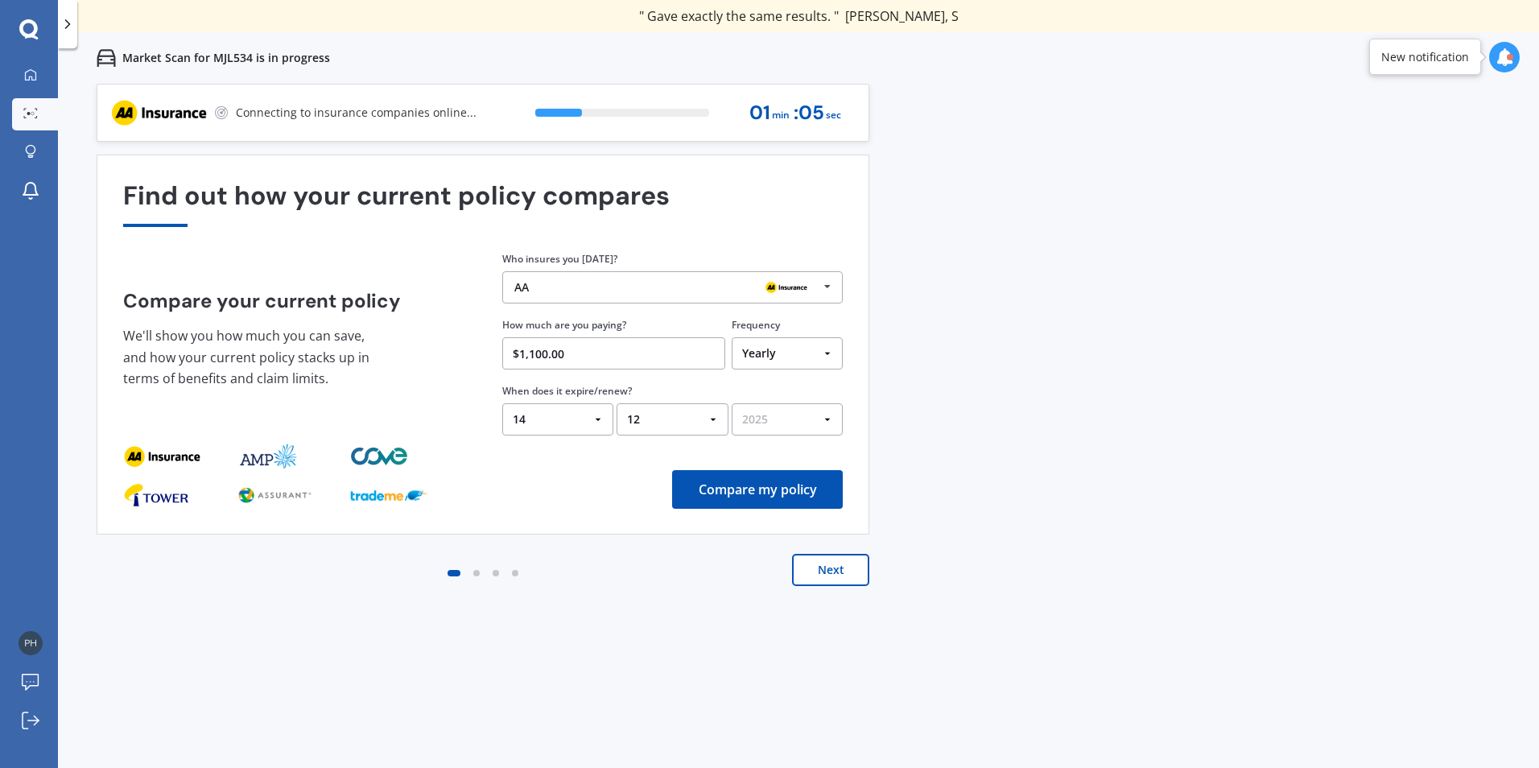
click at [732, 403] on select "YYYY 2026 2025 2024" at bounding box center [787, 419] width 111 height 32
click at [815, 492] on button "Compare my policy" at bounding box center [757, 489] width 171 height 39
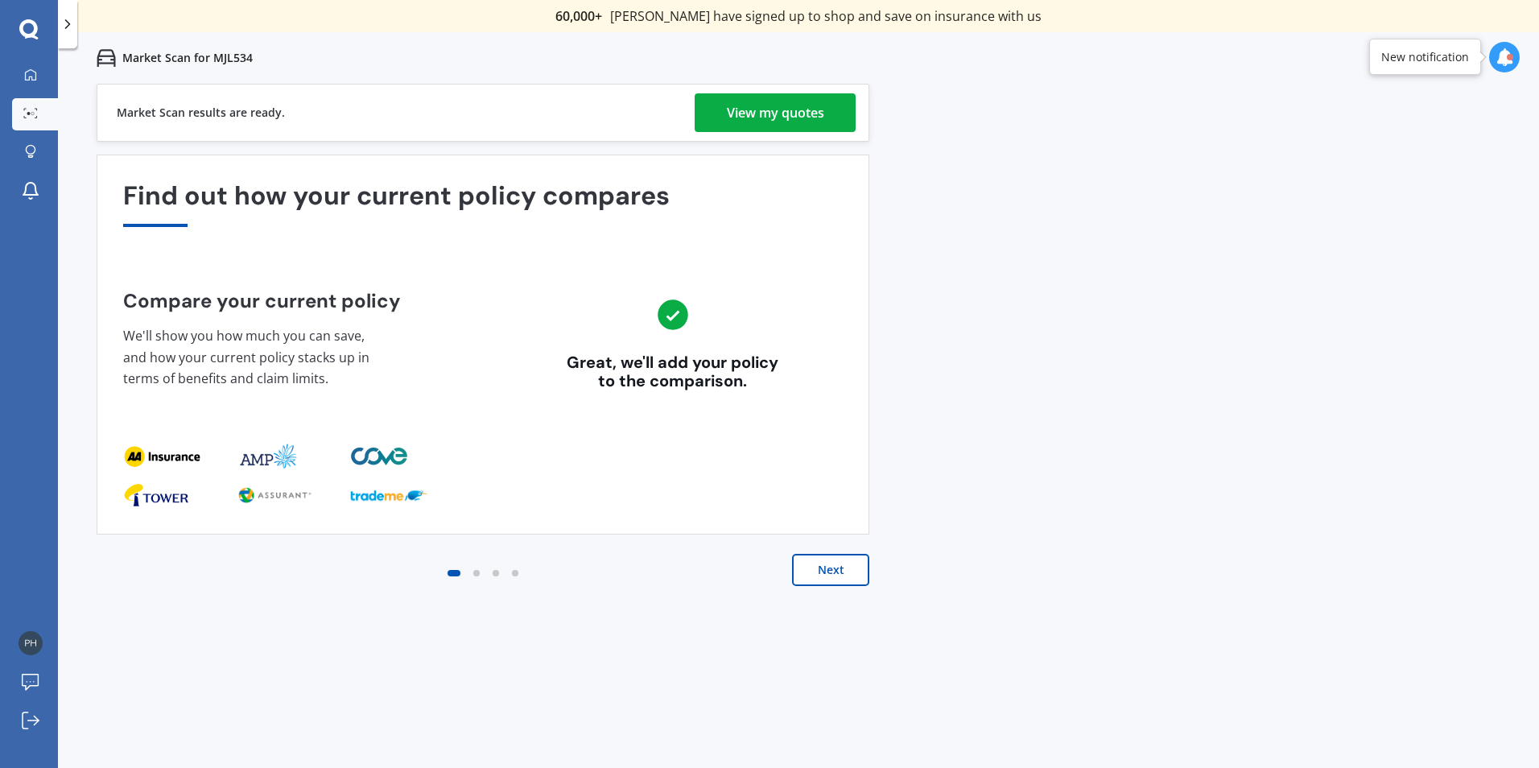
click at [768, 103] on div "View my quotes" at bounding box center [775, 112] width 97 height 39
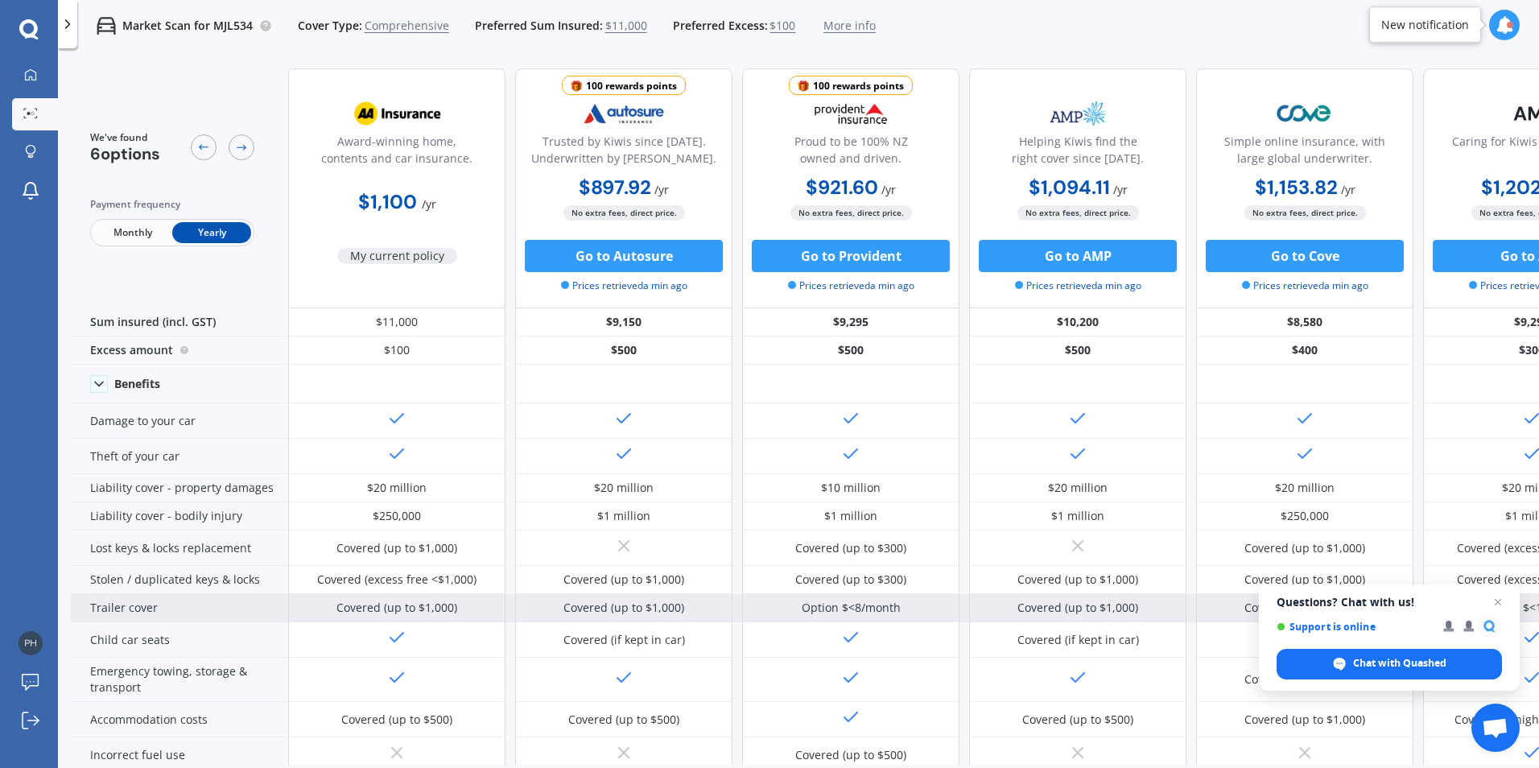
click at [1499, 599] on span "Open chat" at bounding box center [1497, 601] width 19 height 19
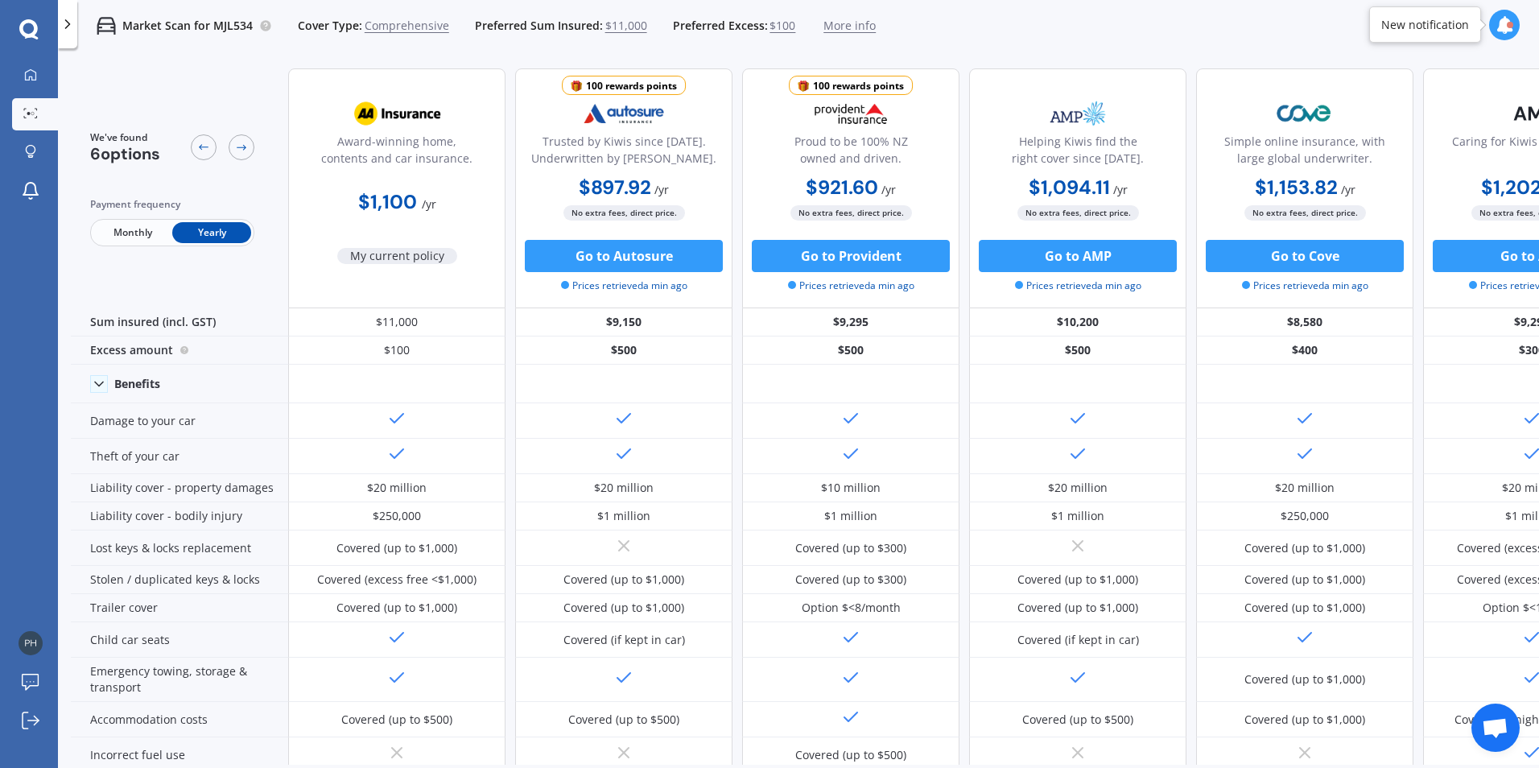
click at [1089, 25] on div "Market Scan for MJL534 Cover Type: Comprehensive Preferred Sum Insured: $11,000…" at bounding box center [798, 26] width 1481 height 52
